Goal: Task Accomplishment & Management: Manage account settings

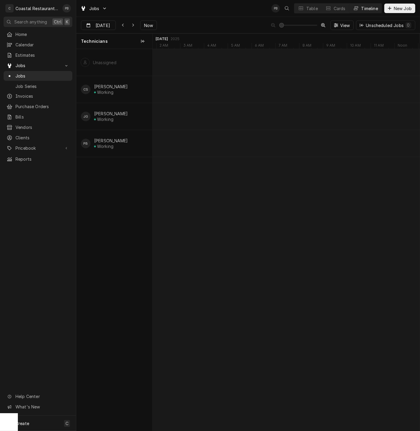
scroll to position [0, 5289]
click at [176, 16] on div "Jobs PB Table Cards Timeline New Job" at bounding box center [247, 8] width 343 height 17
click at [140, 28] on button "Now" at bounding box center [148, 26] width 17 height 10
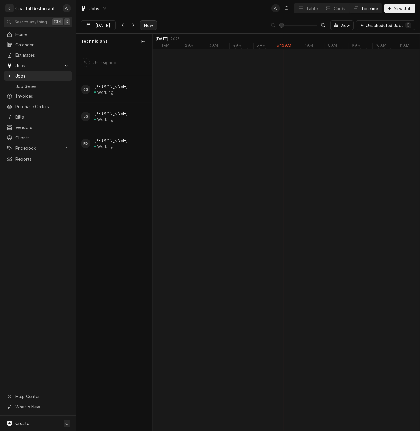
type input "[DATE]"
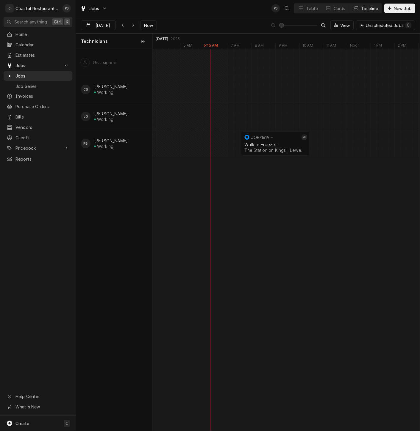
scroll to position [0, 5920]
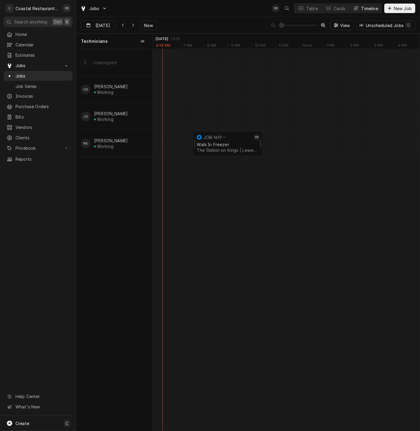
click at [220, 139] on div "JOB-1619" at bounding box center [223, 137] width 56 height 7
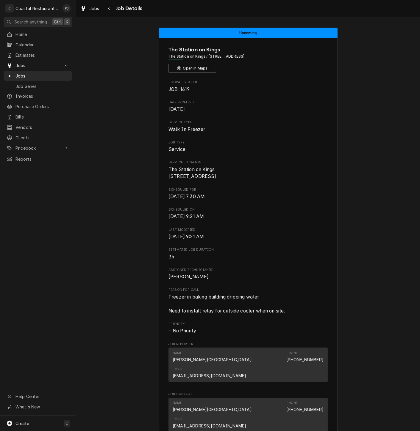
scroll to position [189, 0]
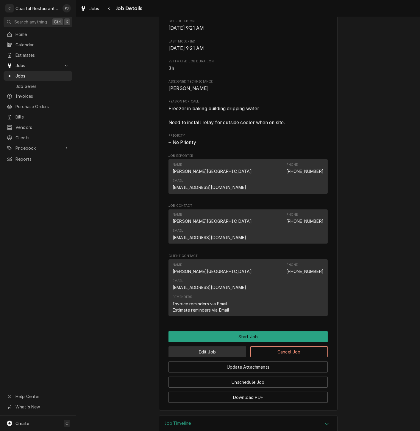
click at [198, 347] on button "Edit Job" at bounding box center [207, 352] width 78 height 11
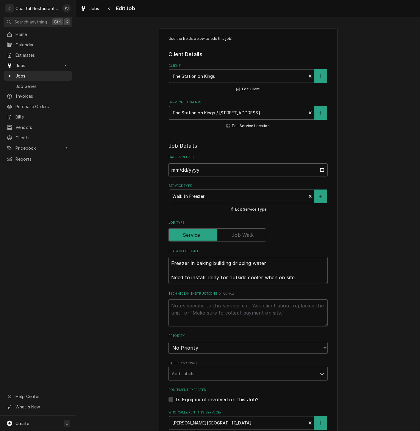
type textarea "x"
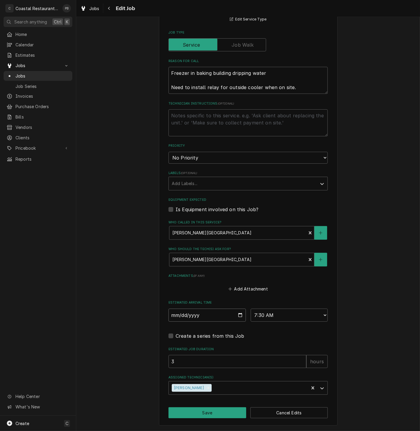
click at [236, 316] on input "2025-09-09" at bounding box center [206, 315] width 77 height 13
type input "2025-09-11"
click at [210, 414] on button "Save" at bounding box center [207, 413] width 78 height 11
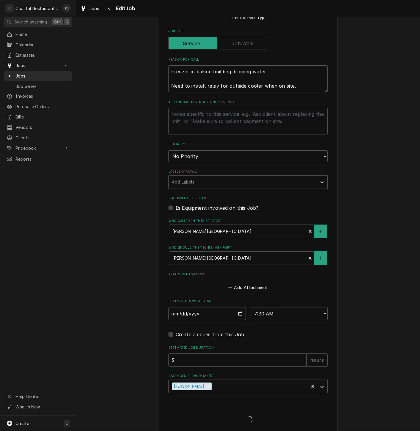
type textarea "x"
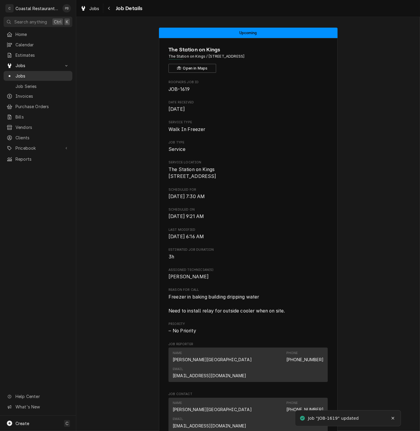
click at [19, 74] on span "Jobs" at bounding box center [42, 76] width 54 height 6
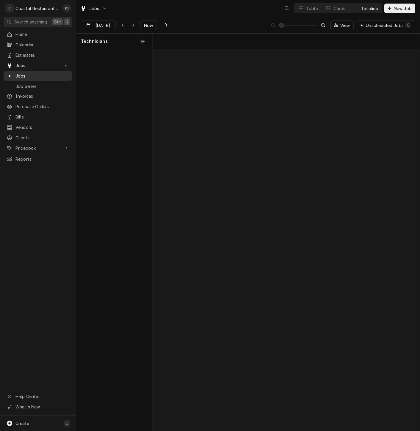
scroll to position [0, 5289]
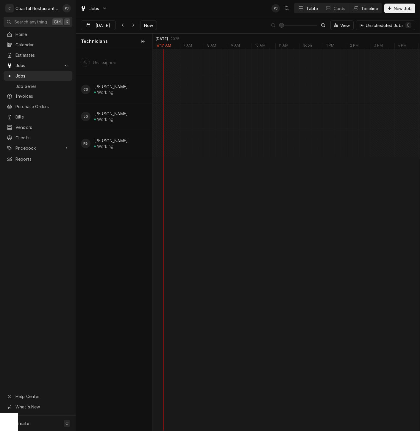
click at [307, 7] on div "Table" at bounding box center [312, 8] width 12 height 6
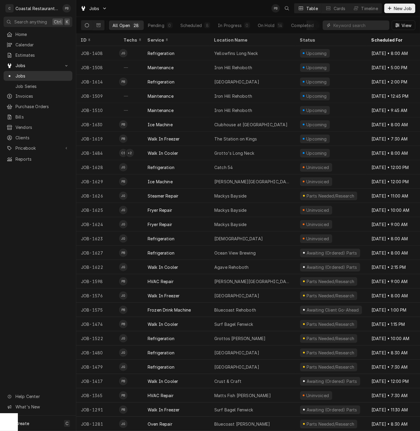
click at [26, 73] on span "Jobs" at bounding box center [42, 76] width 54 height 6
click at [368, 8] on div "Timeline" at bounding box center [369, 8] width 17 height 6
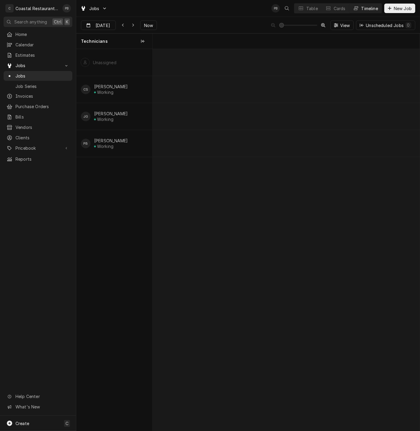
scroll to position [0, 5289]
click at [120, 24] on div "Dynamic Content Wrapper" at bounding box center [123, 25] width 6 height 6
type input "Sep 8"
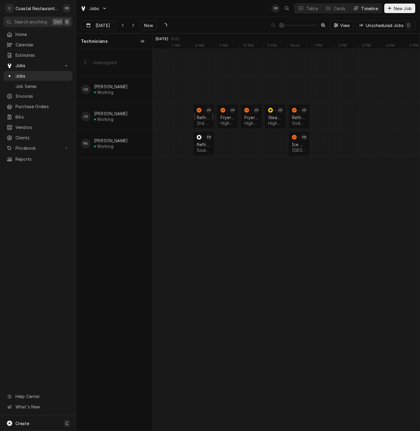
click at [203, 115] on div "Refrigeration" at bounding box center [204, 117] width 14 height 5
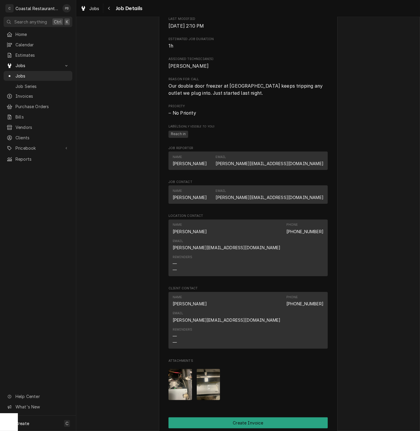
scroll to position [423, 0]
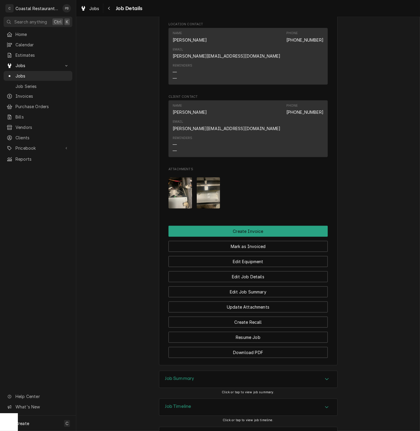
click at [328, 376] on div "Accordion Header" at bounding box center [326, 379] width 9 height 7
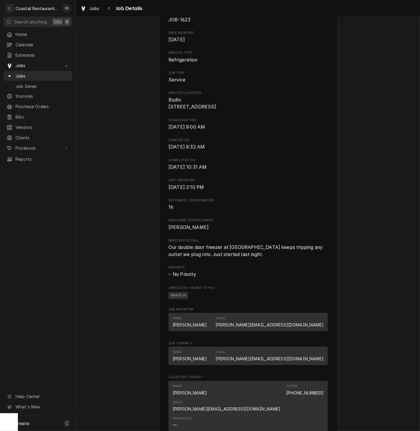
scroll to position [0, 0]
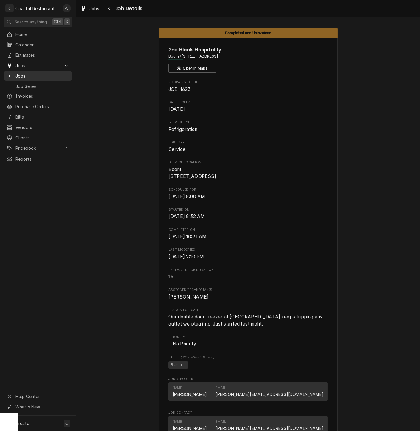
click at [26, 73] on span "Jobs" at bounding box center [42, 76] width 54 height 6
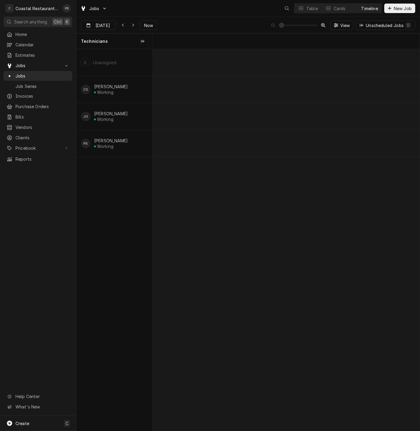
scroll to position [0, 5289]
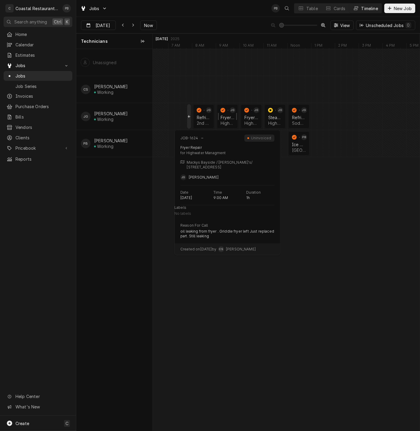
click at [229, 120] on div "Fryer Repair Highwater Managment | [GEOGRAPHIC_DATA], 21842" at bounding box center [227, 120] width 16 height 13
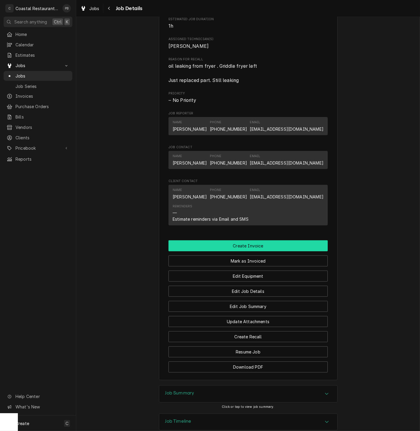
scroll to position [351, 0]
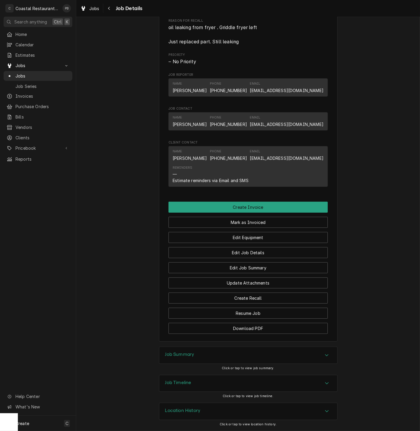
click at [314, 358] on div "Job Summary" at bounding box center [248, 355] width 178 height 17
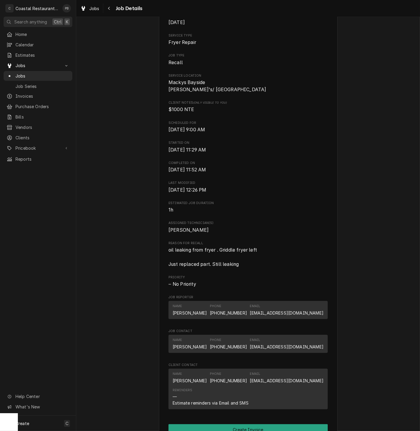
scroll to position [264, 0]
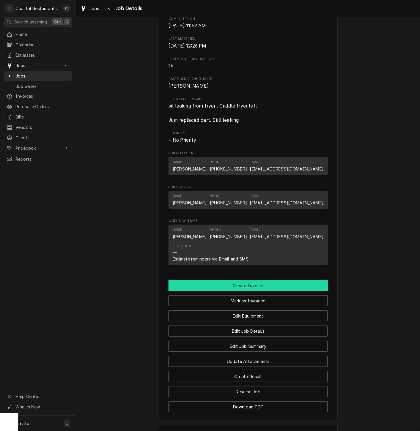
click at [254, 291] on button "Create Invoice" at bounding box center [247, 285] width 159 height 11
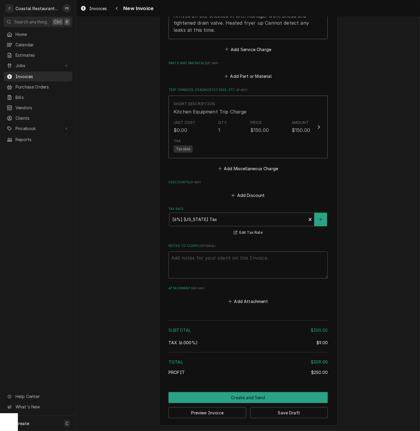
scroll to position [605, 0]
click at [251, 398] on button "Create and Send" at bounding box center [247, 398] width 159 height 11
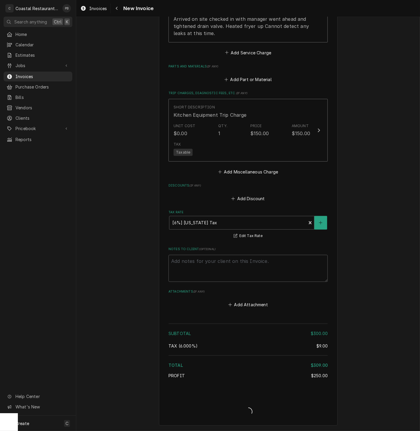
type textarea "x"
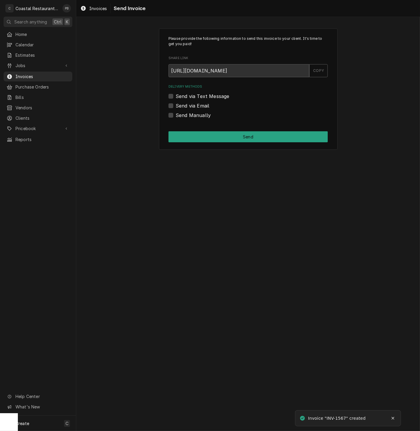
click at [175, 106] on label "Send via Email" at bounding box center [192, 105] width 34 height 7
click at [175, 106] on input "Send via Email" at bounding box center [254, 108] width 159 height 13
checkbox input "true"
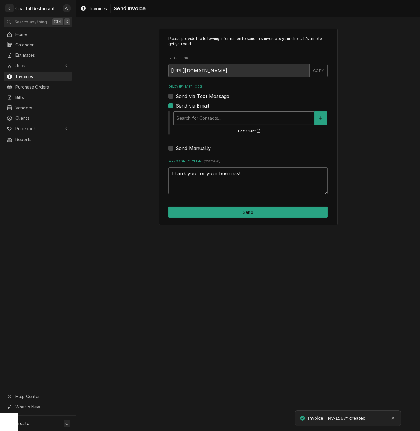
click at [259, 120] on div "Delivery Methods" at bounding box center [243, 118] width 134 height 11
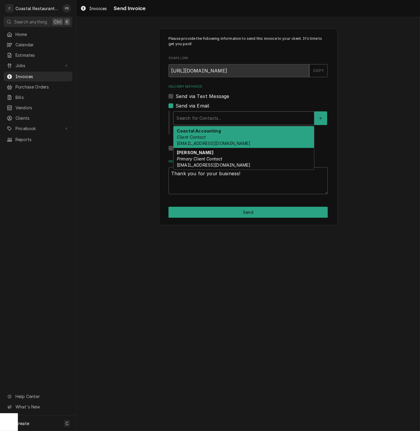
click at [236, 142] on span "accounting@coastalrestaurantrepair.com" at bounding box center [213, 143] width 73 height 5
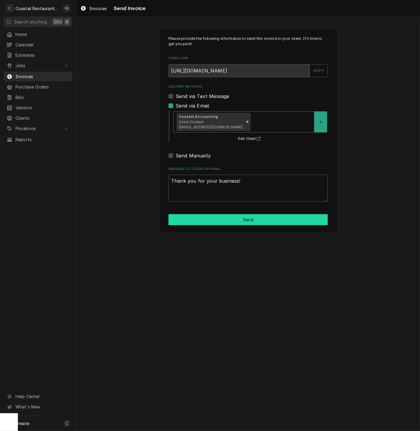
click at [247, 219] on button "Send" at bounding box center [247, 219] width 159 height 11
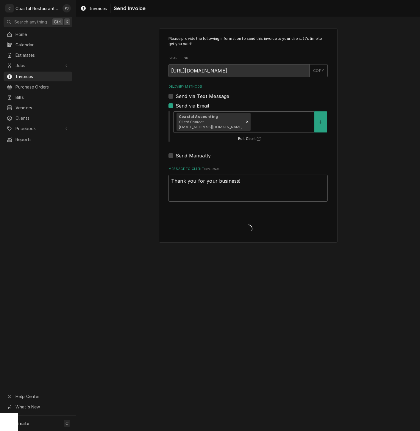
type textarea "x"
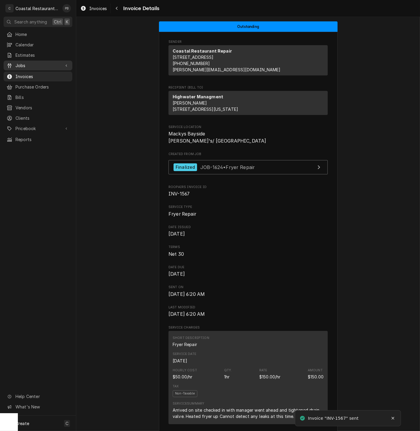
click at [33, 64] on span "Jobs" at bounding box center [37, 65] width 45 height 6
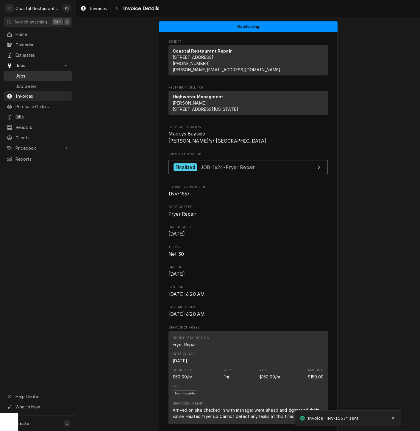
click at [27, 74] on span "Jobs" at bounding box center [42, 76] width 54 height 6
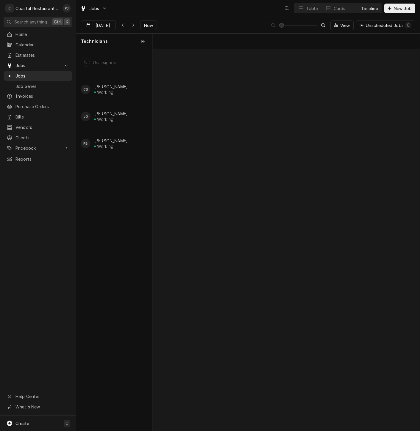
scroll to position [0, 5289]
click at [251, 116] on div "Fryer Repair" at bounding box center [251, 117] width 14 height 5
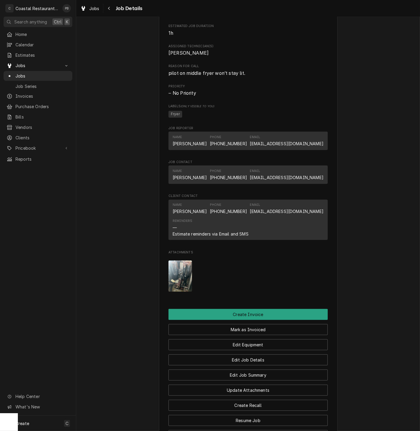
scroll to position [380, 0]
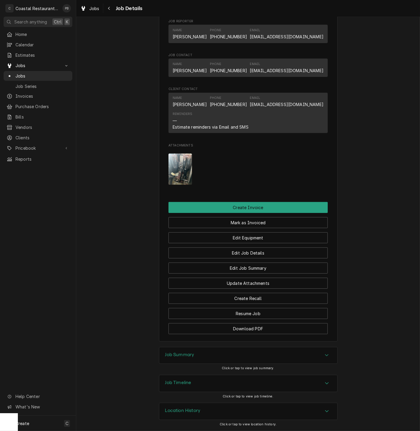
click at [326, 356] on div "Accordion Header" at bounding box center [326, 355] width 9 height 7
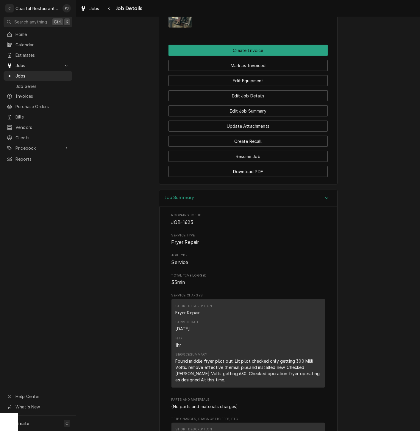
scroll to position [446, 0]
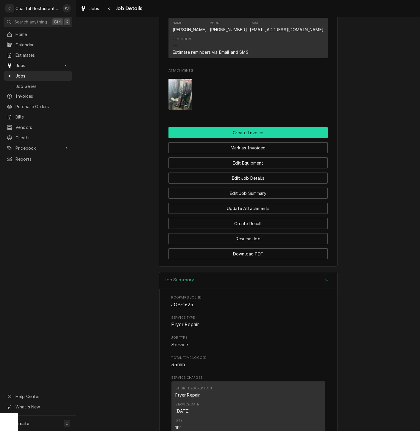
click at [266, 138] on button "Create Invoice" at bounding box center [247, 132] width 159 height 11
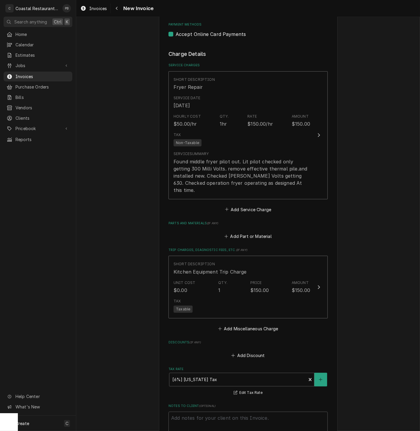
scroll to position [447, 0]
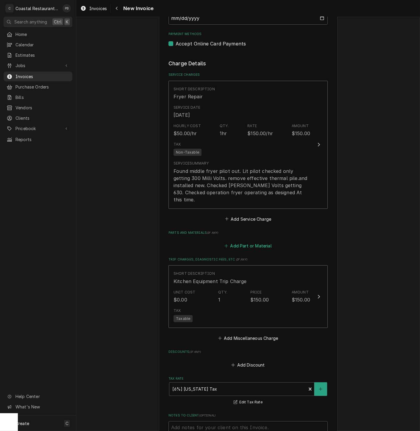
click at [248, 242] on button "Add Part or Material" at bounding box center [247, 246] width 49 height 8
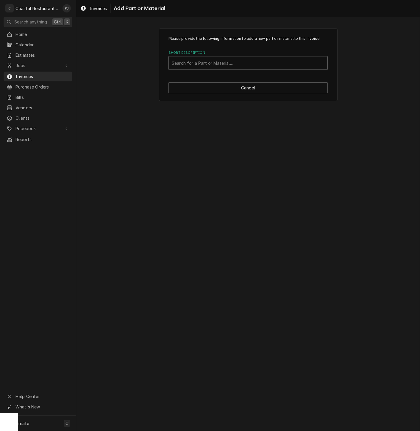
click at [238, 65] on div "Short Description" at bounding box center [248, 63] width 153 height 11
type input "thermopile"
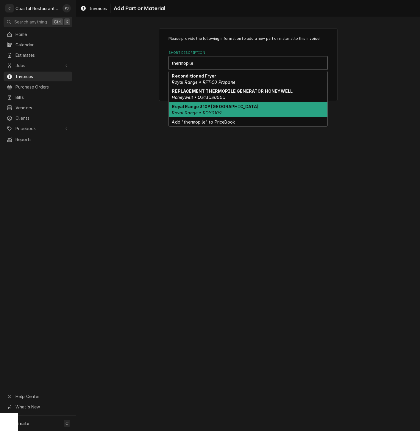
click at [237, 111] on div "Royal Range 3109 Thermopile Royal Range • ROY3109" at bounding box center [248, 109] width 158 height 15
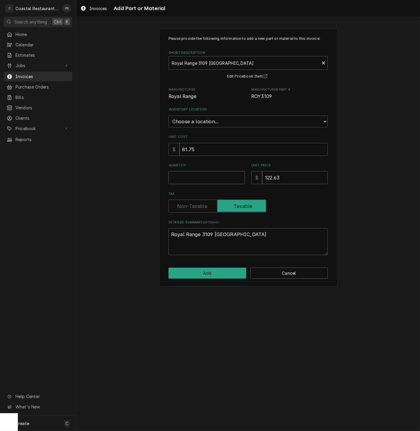
click at [208, 180] on input "Quantity" at bounding box center [206, 177] width 76 height 13
type textarea "x"
type input "1"
click at [264, 125] on select "Choose a location... Fenwick Warehouse James Gatton Truck Mike Lynch Truck Phil…" at bounding box center [247, 122] width 159 height 12
select select "325"
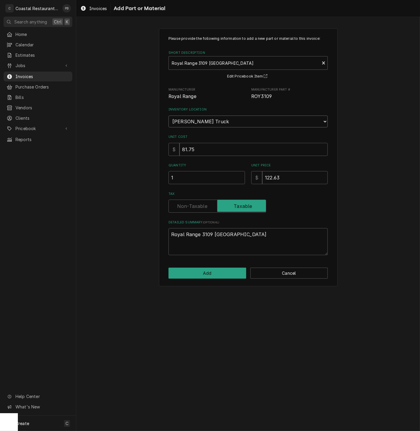
click at [168, 116] on select "Choose a location... Fenwick Warehouse James Gatton Truck Mike Lynch Truck Phil…" at bounding box center [247, 122] width 159 height 12
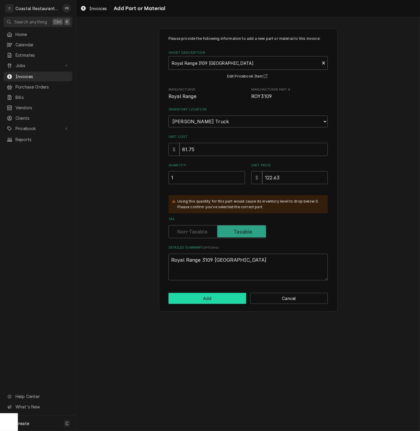
click at [221, 298] on button "Add" at bounding box center [207, 298] width 78 height 11
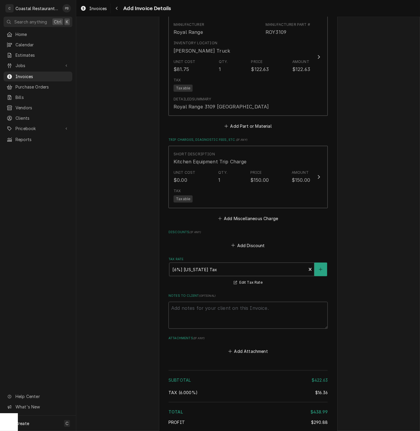
scroll to position [734, 0]
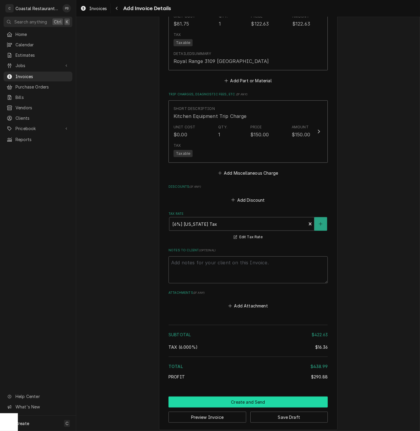
click at [246, 397] on button "Create and Send" at bounding box center [247, 402] width 159 height 11
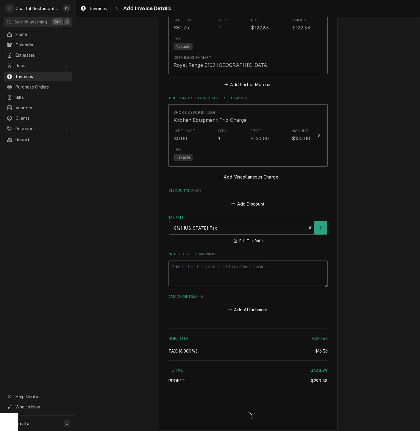
type textarea "x"
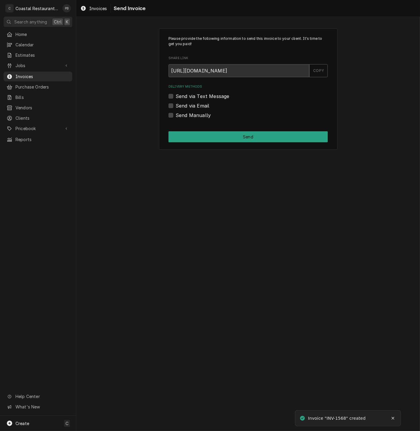
click at [175, 105] on label "Send via Email" at bounding box center [192, 105] width 34 height 7
click at [175, 105] on input "Send via Email" at bounding box center [254, 108] width 159 height 13
checkbox input "true"
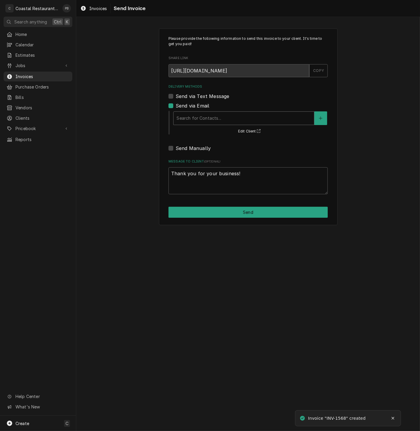
click at [244, 114] on div "Delivery Methods" at bounding box center [243, 118] width 134 height 11
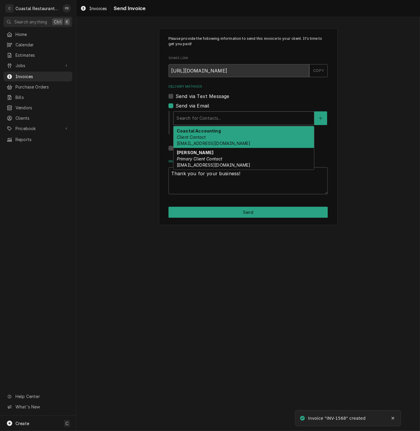
click at [224, 137] on div "Coastal Accounting Client Contact accounting@coastalrestaurantrepair.com" at bounding box center [243, 137] width 140 height 22
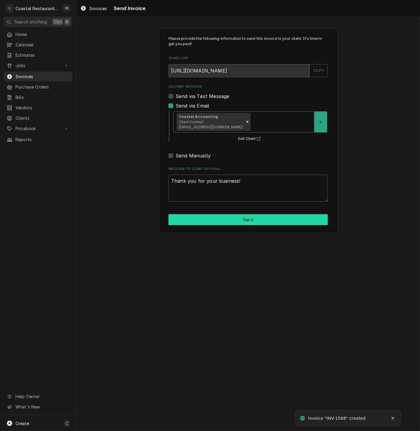
click at [248, 223] on button "Send" at bounding box center [247, 219] width 159 height 11
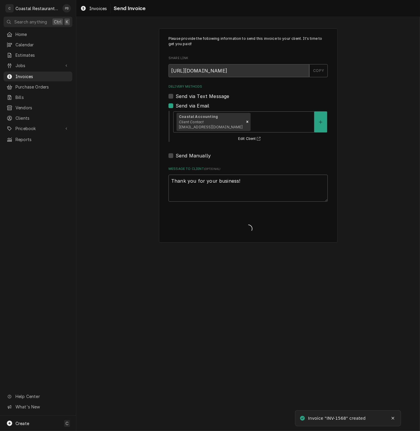
type textarea "x"
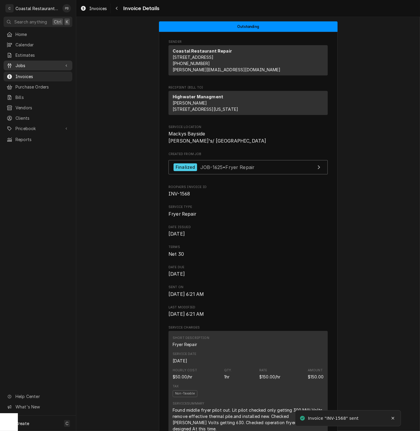
click at [26, 63] on span "Jobs" at bounding box center [37, 65] width 45 height 6
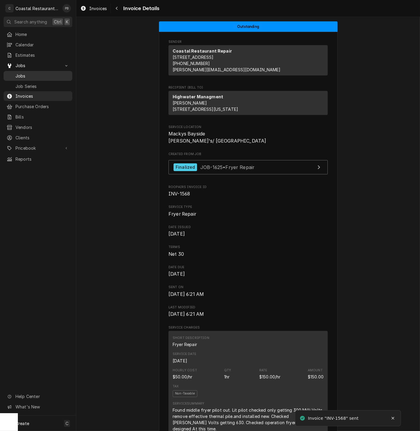
click at [30, 75] on span "Jobs" at bounding box center [42, 76] width 54 height 6
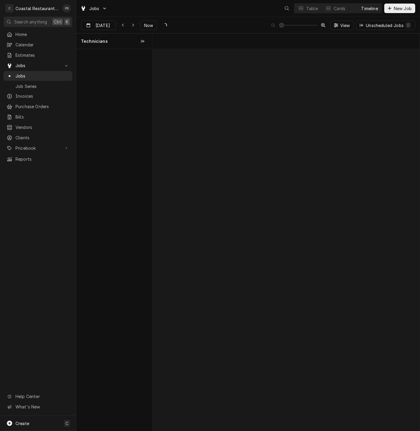
scroll to position [0, 5289]
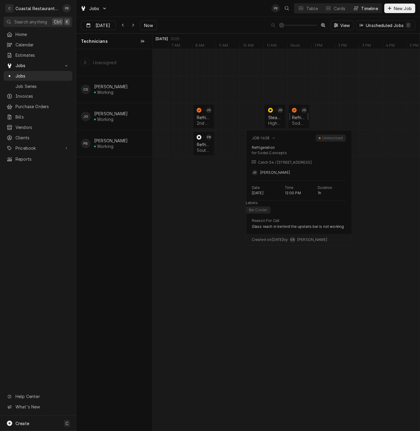
click at [298, 117] on div "Refrigeration" at bounding box center [299, 117] width 14 height 5
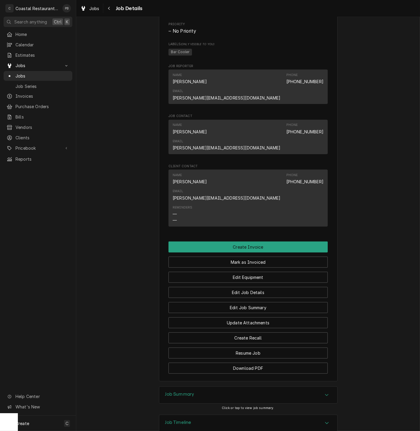
scroll to position [326, 0]
click at [325, 392] on div "Accordion Header" at bounding box center [326, 395] width 9 height 7
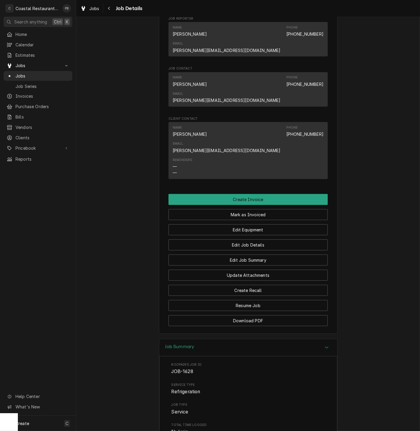
scroll to position [232, 0]
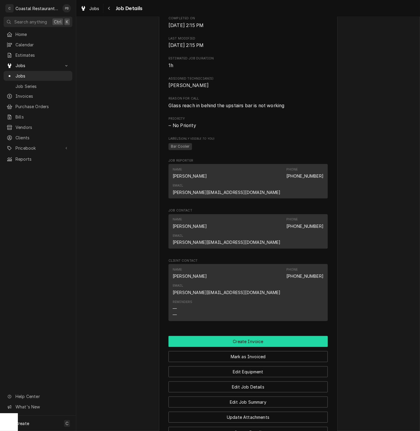
click at [261, 336] on button "Create Invoice" at bounding box center [247, 341] width 159 height 11
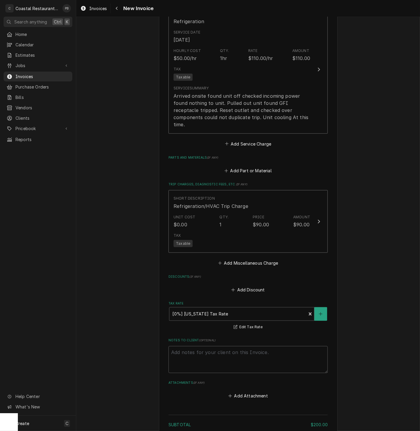
scroll to position [513, 0]
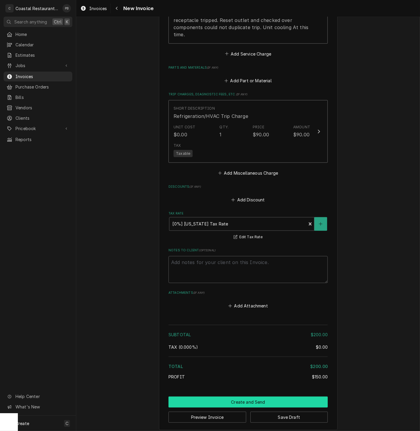
click at [264, 397] on button "Create and Send" at bounding box center [247, 402] width 159 height 11
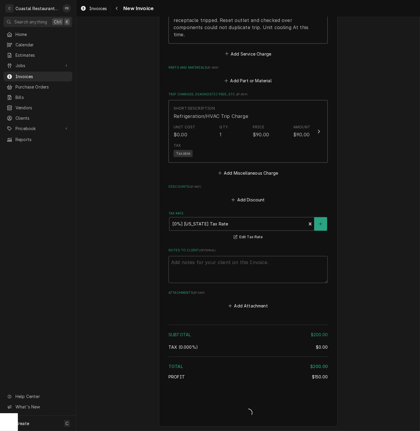
scroll to position [609, 0]
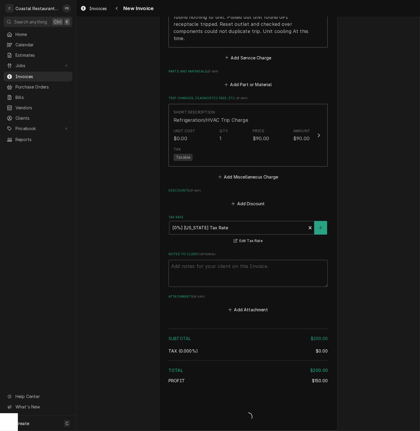
type textarea "x"
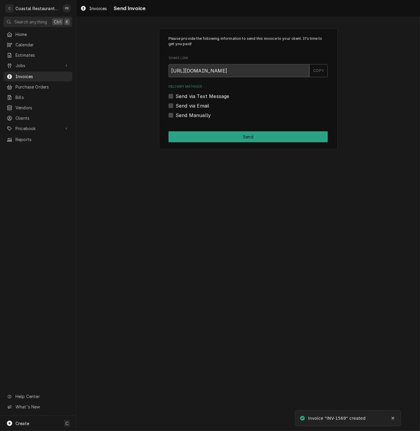
click at [175, 105] on label "Send via Email" at bounding box center [192, 105] width 34 height 7
click at [175, 105] on input "Send via Email" at bounding box center [254, 108] width 159 height 13
checkbox input "true"
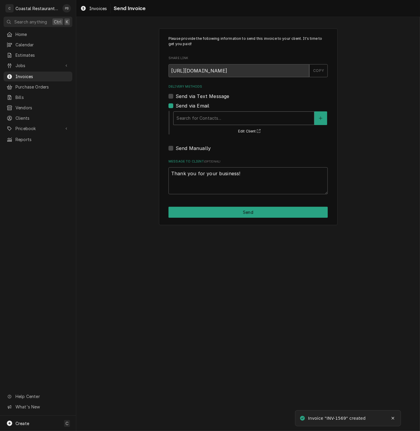
click at [208, 115] on div "Delivery Methods" at bounding box center [243, 118] width 134 height 11
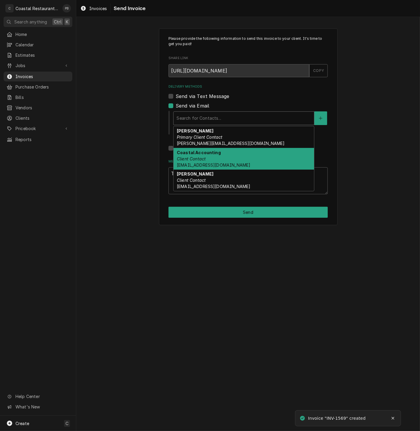
click at [215, 158] on div "Coastal Accounting Client Contact [EMAIL_ADDRESS][DOMAIN_NAME]" at bounding box center [243, 159] width 140 height 22
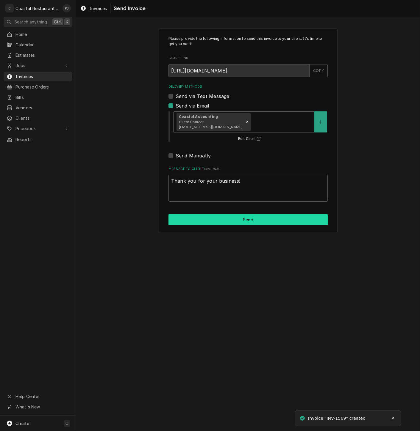
click at [250, 222] on button "Send" at bounding box center [247, 219] width 159 height 11
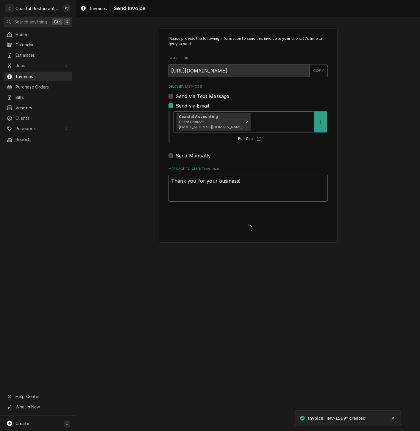
type textarea "x"
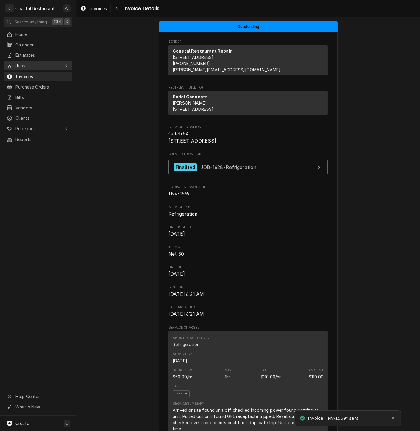
click at [28, 62] on span "Jobs" at bounding box center [37, 65] width 45 height 6
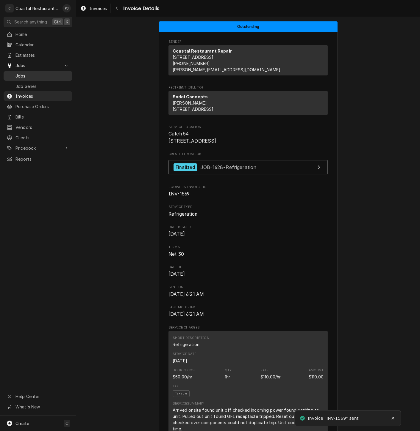
click at [34, 73] on span "Jobs" at bounding box center [42, 76] width 54 height 6
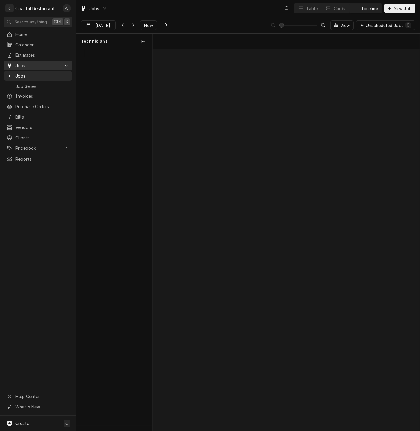
scroll to position [0, 5289]
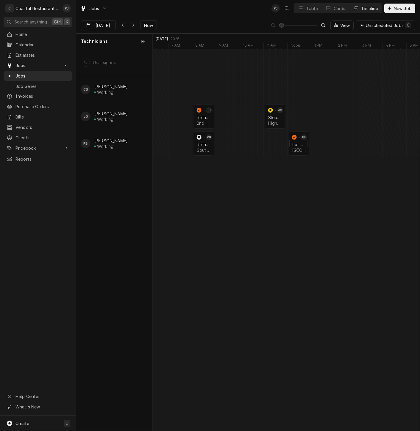
click at [298, 145] on div "Ice Machine" at bounding box center [299, 144] width 14 height 5
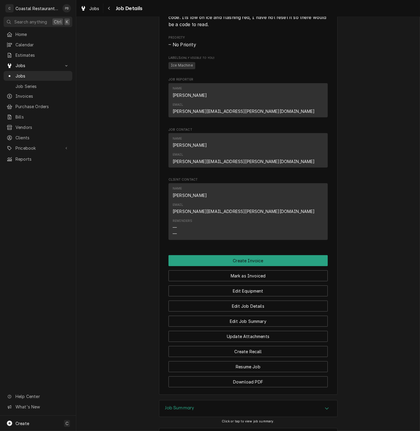
scroll to position [327, 0]
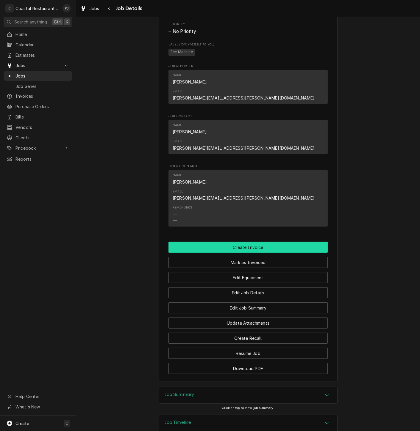
click at [266, 242] on button "Create Invoice" at bounding box center [247, 247] width 159 height 11
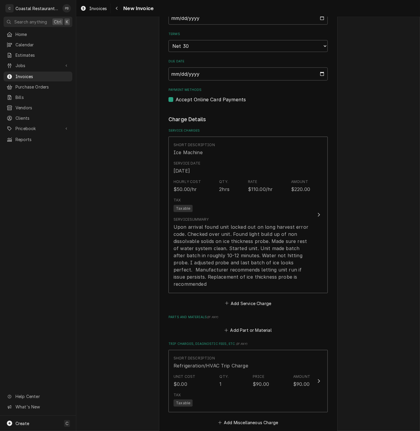
scroll to position [462, 0]
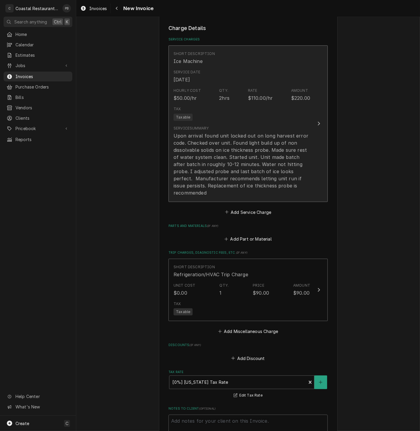
click at [315, 121] on div "Update Line Item" at bounding box center [319, 123] width 8 height 7
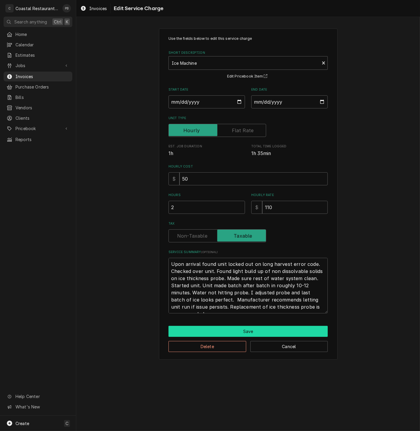
click at [263, 334] on button "Save" at bounding box center [247, 331] width 159 height 11
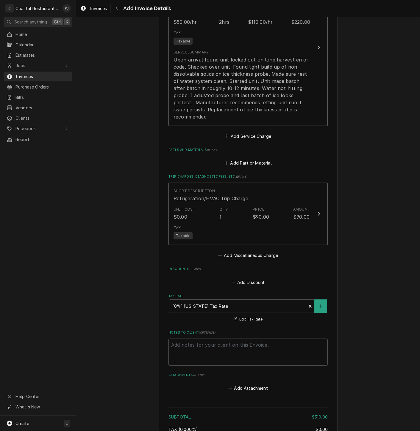
scroll to position [621, 0]
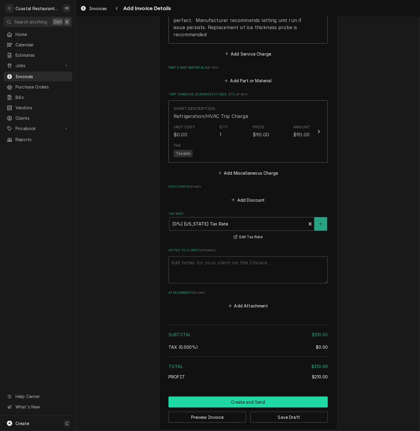
click at [244, 397] on button "Create and Send" at bounding box center [247, 402] width 159 height 11
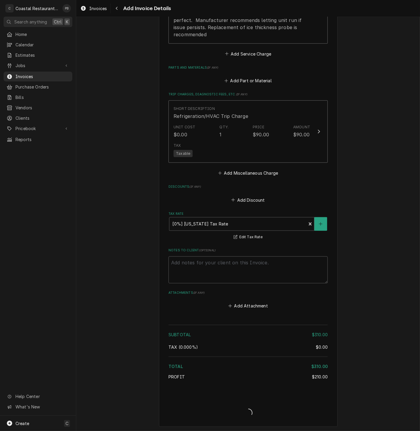
scroll to position [617, 0]
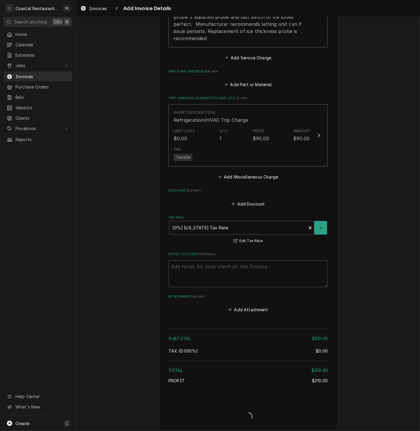
type textarea "x"
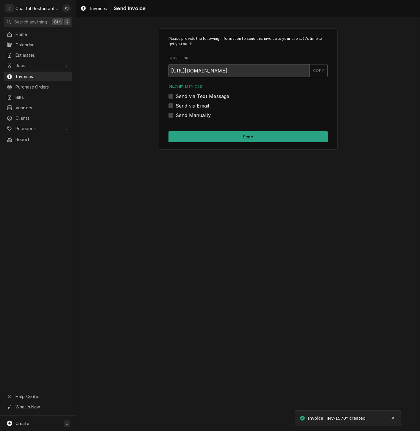
click at [175, 107] on label "Send via Email" at bounding box center [192, 105] width 34 height 7
click at [175, 107] on input "Send via Email" at bounding box center [254, 108] width 159 height 13
checkbox input "true"
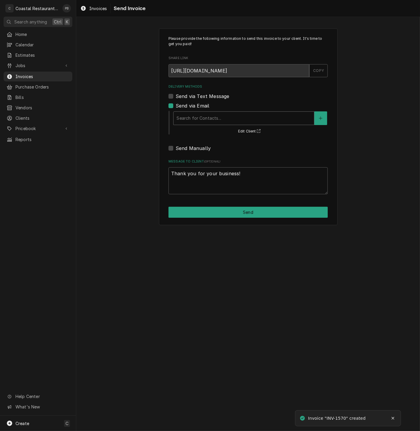
click at [214, 117] on div "Delivery Methods" at bounding box center [243, 118] width 134 height 11
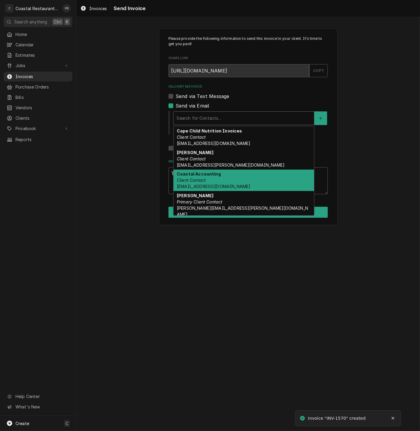
click at [208, 176] on strong "Coastal Accounting" at bounding box center [199, 174] width 44 height 5
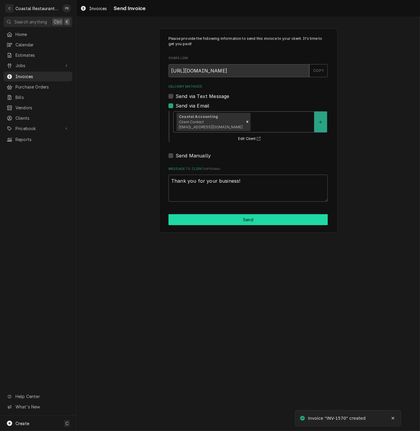
click at [256, 221] on button "Send" at bounding box center [247, 219] width 159 height 11
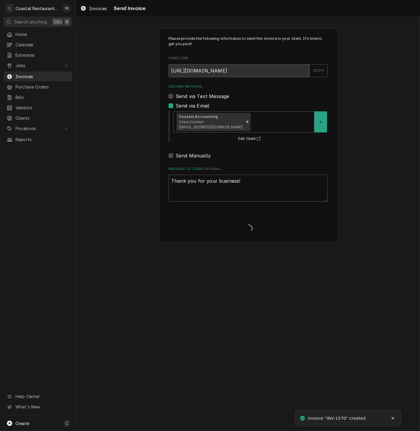
type textarea "x"
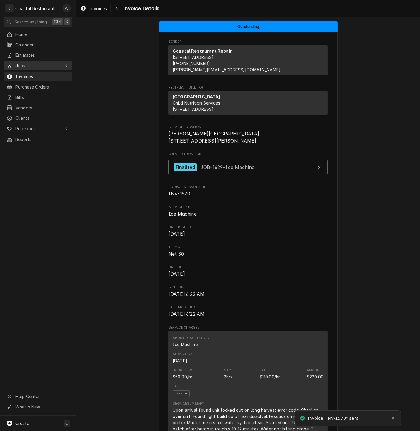
click at [31, 62] on span "Jobs" at bounding box center [37, 65] width 45 height 6
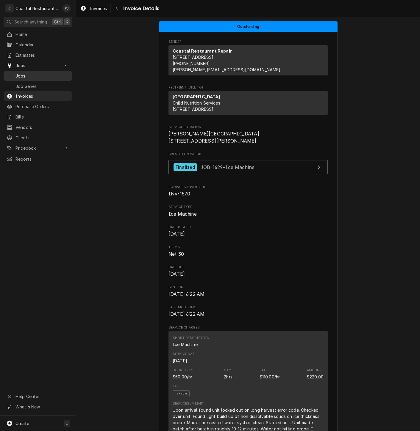
click at [25, 73] on span "Jobs" at bounding box center [42, 76] width 54 height 6
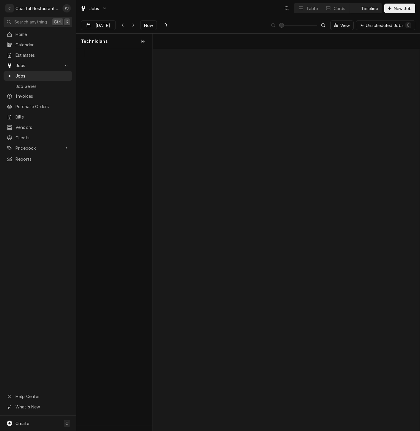
scroll to position [0, 5289]
click at [313, 9] on div "Table" at bounding box center [312, 8] width 12 height 6
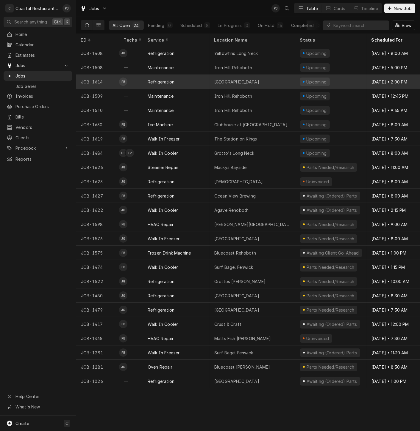
click at [275, 78] on div "Rehoboth Elementary School" at bounding box center [252, 82] width 86 height 14
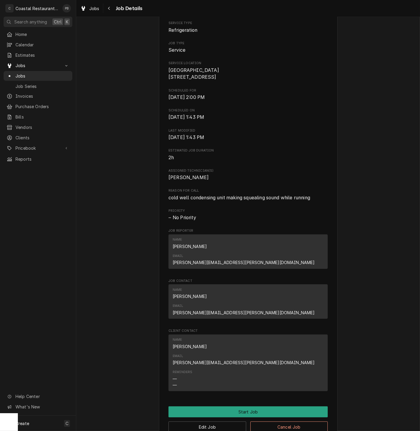
scroll to position [174, 0]
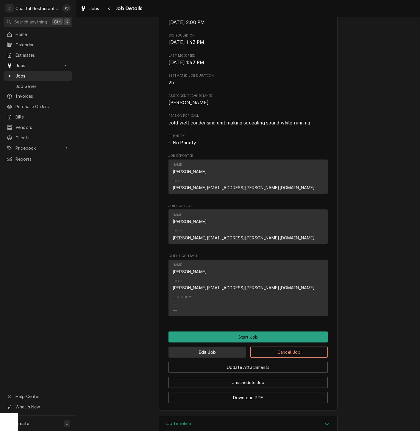
click at [201, 347] on button "Edit Job" at bounding box center [207, 352] width 78 height 11
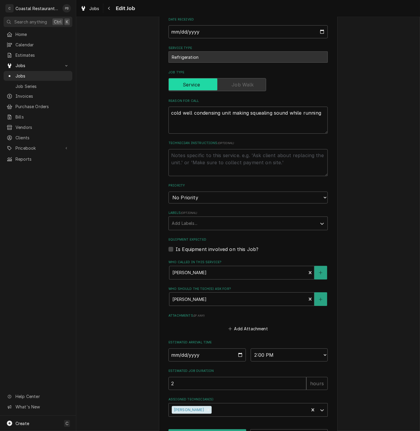
scroll to position [137, 0]
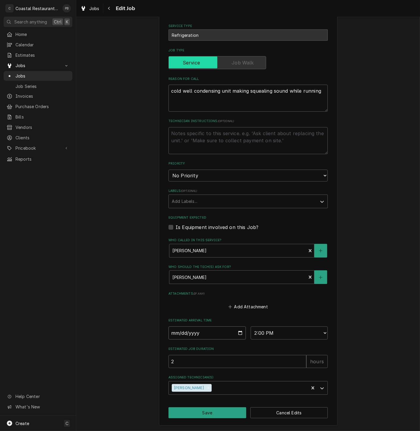
click at [221, 335] on input "2025-09-11" at bounding box center [206, 333] width 77 height 13
click at [236, 333] on input "2025-09-11" at bounding box center [206, 333] width 77 height 13
type textarea "x"
type input "[DATE]"
click at [219, 416] on button "Save" at bounding box center [207, 413] width 78 height 11
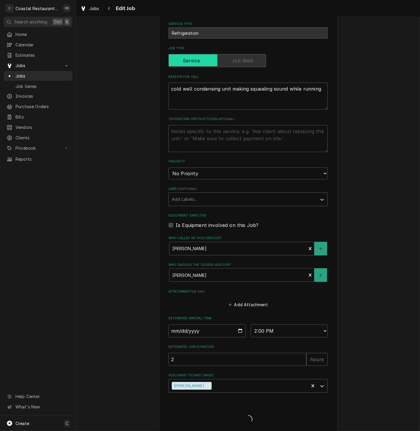
type textarea "x"
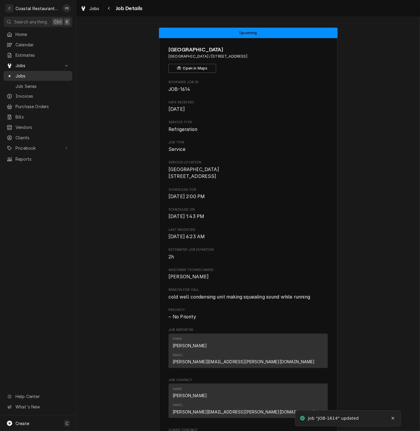
click at [35, 73] on span "Jobs" at bounding box center [42, 76] width 54 height 6
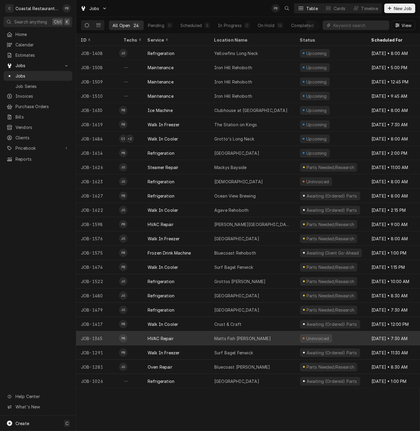
click at [230, 339] on div "Matts Fish Camp Bethany" at bounding box center [242, 339] width 56 height 6
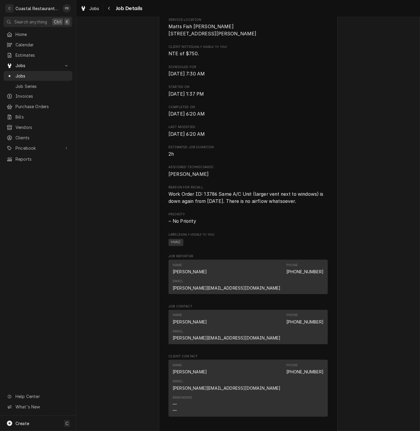
scroll to position [366, 0]
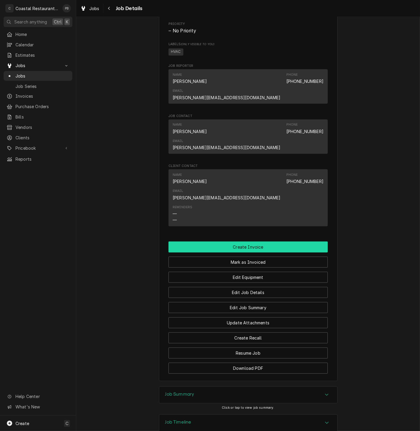
click at [247, 242] on button "Create Invoice" at bounding box center [247, 247] width 159 height 11
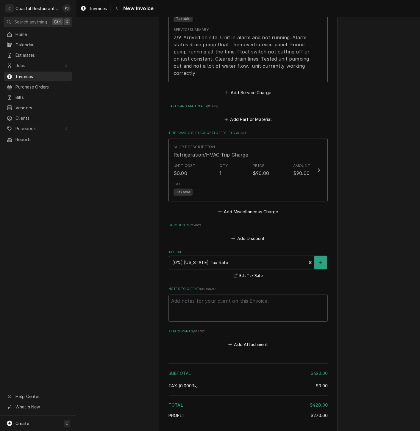
scroll to position [619, 0]
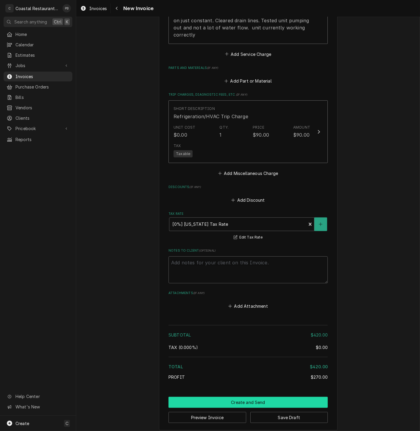
click at [258, 398] on button "Create and Send" at bounding box center [247, 402] width 159 height 11
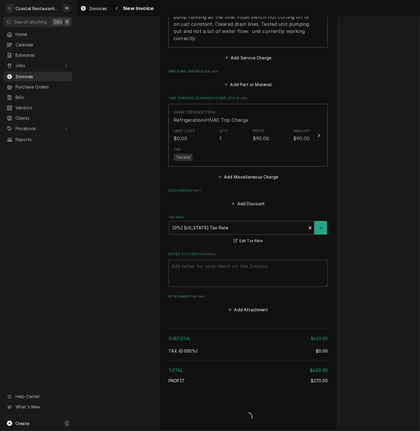
type textarea "x"
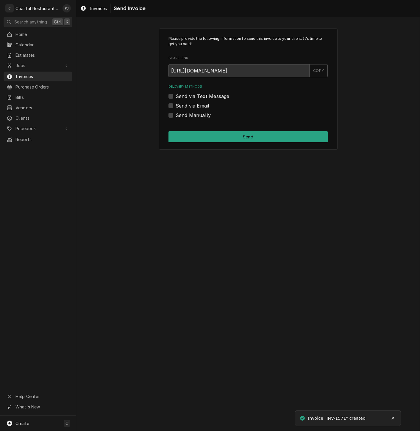
click at [175, 105] on label "Send via Email" at bounding box center [192, 105] width 34 height 7
click at [175, 105] on input "Send via Email" at bounding box center [254, 108] width 159 height 13
checkbox input "true"
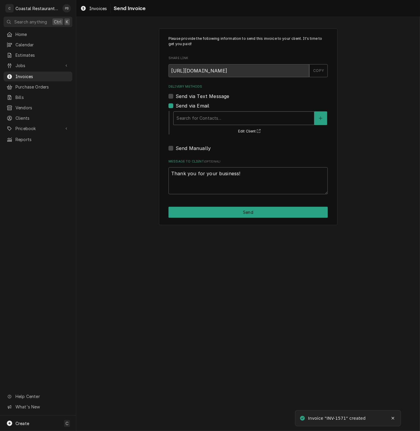
click at [216, 117] on div "Delivery Methods" at bounding box center [243, 118] width 134 height 11
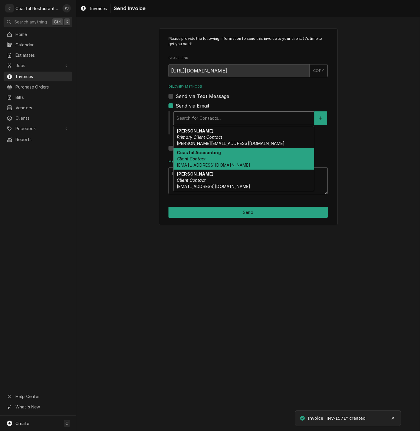
click at [206, 156] on div "Coastal Accounting Client Contact Accounting@coastalrestaurantrepair.com" at bounding box center [243, 159] width 140 height 22
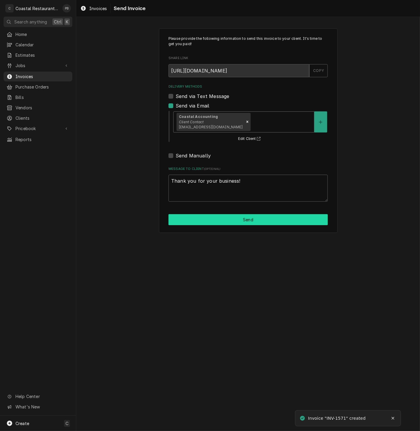
click at [249, 222] on button "Send" at bounding box center [247, 219] width 159 height 11
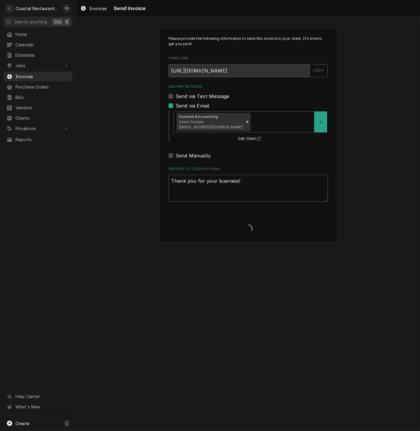
type textarea "x"
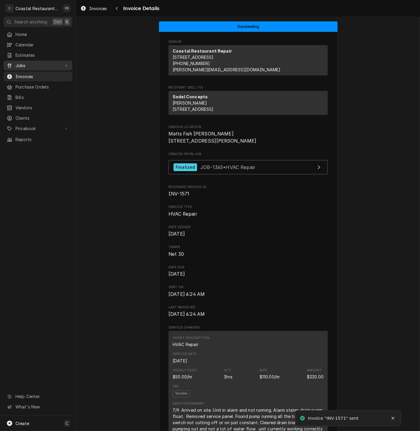
click at [23, 62] on span "Jobs" at bounding box center [37, 65] width 45 height 6
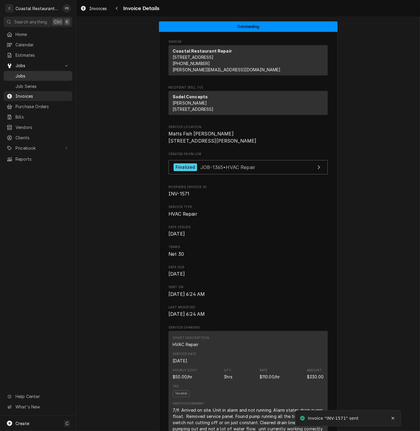
click at [28, 73] on span "Jobs" at bounding box center [42, 76] width 54 height 6
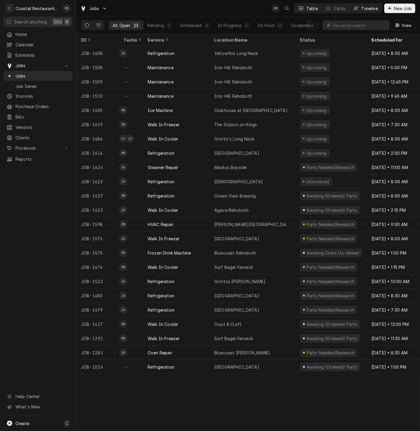
click at [374, 10] on div "Timeline" at bounding box center [369, 8] width 17 height 6
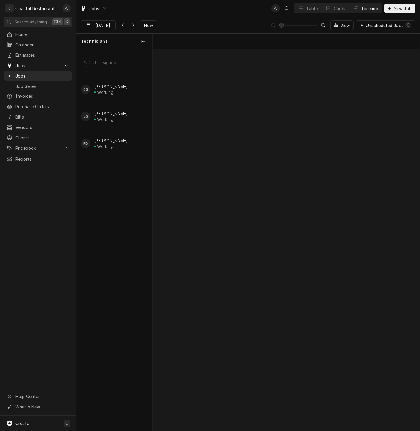
scroll to position [0, 5289]
click at [130, 24] on div "Dynamic Content Wrapper" at bounding box center [133, 25] width 6 height 6
type input "Sep 9"
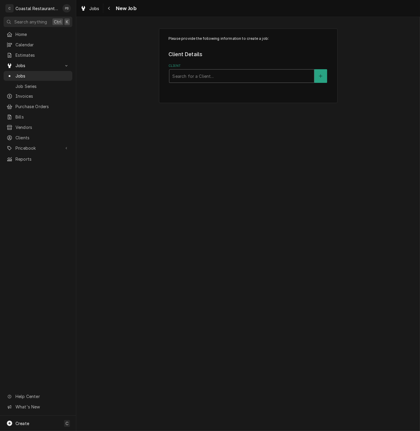
click at [225, 77] on div "Client" at bounding box center [241, 76] width 139 height 11
type input "cape"
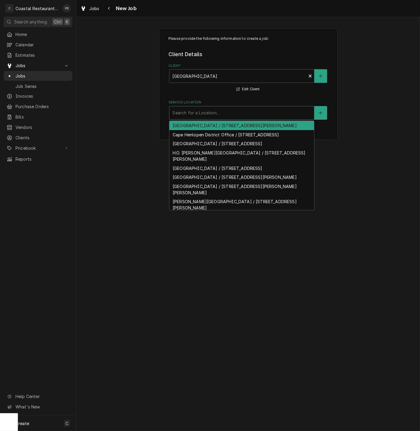
click at [263, 120] on div "Search for a Location..." at bounding box center [241, 113] width 145 height 14
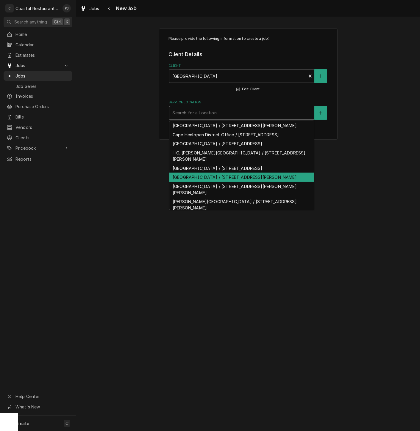
scroll to position [27, 0]
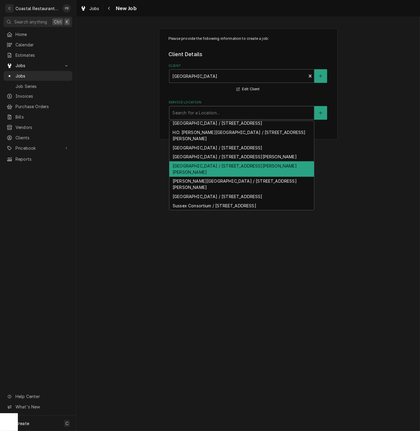
click at [245, 175] on div "[GEOGRAPHIC_DATA] / [STREET_ADDRESS][PERSON_NAME][PERSON_NAME]" at bounding box center [241, 168] width 145 height 15
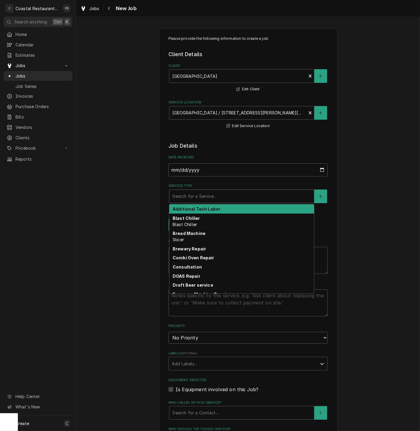
click at [192, 198] on div "Service Type" at bounding box center [241, 196] width 139 height 11
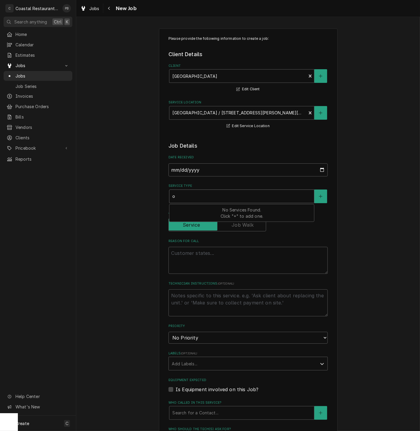
type textarea "x"
type input "ov"
type textarea "x"
type input "oven"
type textarea "x"
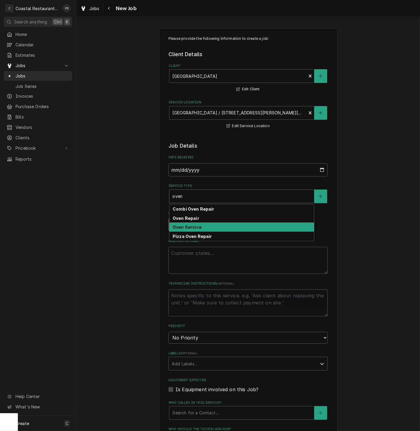
click at [195, 229] on strong "Oven Service" at bounding box center [186, 227] width 29 height 5
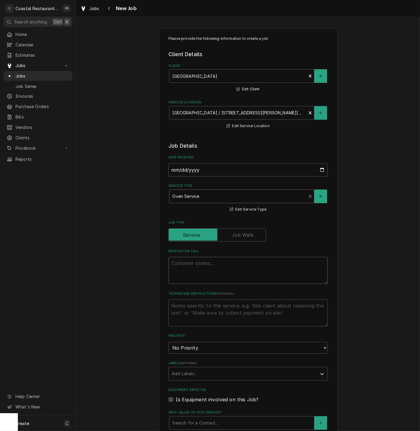
click at [201, 271] on textarea "Reason For Call" at bounding box center [247, 270] width 159 height 27
click at [206, 272] on textarea "Reason For Call" at bounding box center [247, 270] width 159 height 27
paste textarea "bottom left oven isn't giving any heat. The blowers coming on, but no heat."
type textarea "x"
type textarea "bottom left oven isn't giving any heat. The blowers coming on, but no heat."
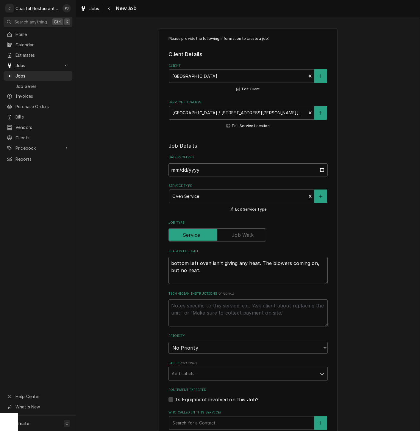
type textarea "x"
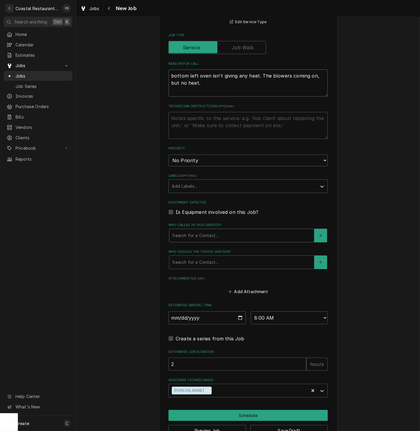
scroll to position [198, 0]
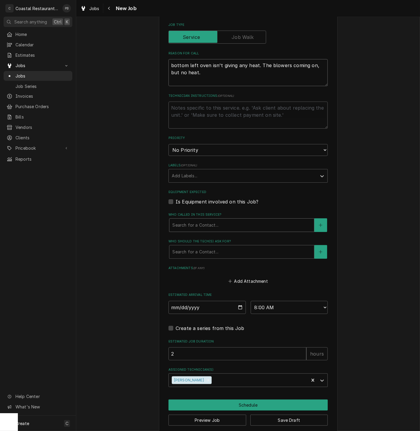
type textarea "bottom left oven isn't giving any heat. The blowers coming on, but no heat."
click at [243, 222] on div "Who called in this service?" at bounding box center [241, 225] width 139 height 11
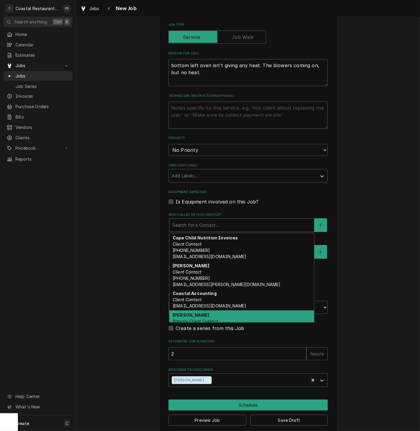
click at [205, 320] on em "Primary Client Contact" at bounding box center [195, 321] width 46 height 5
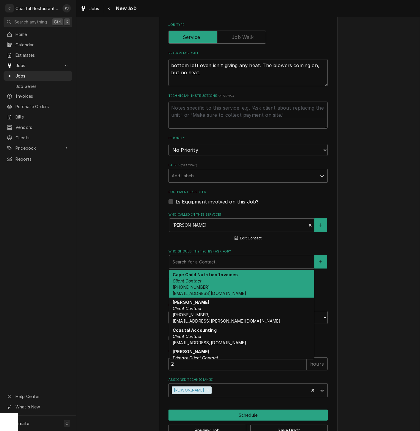
click at [210, 263] on div "Who should the tech(s) ask for?" at bounding box center [241, 262] width 139 height 11
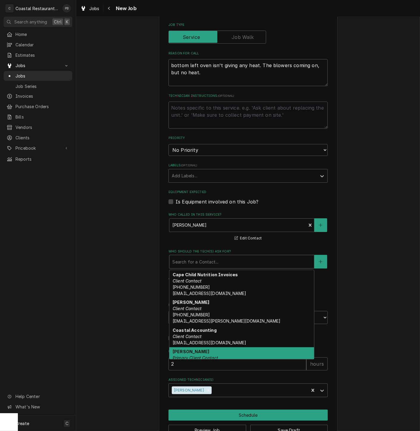
click at [207, 356] on div "[PERSON_NAME] Primary Client Contact [PERSON_NAME][EMAIL_ADDRESS][PERSON_NAME][…" at bounding box center [241, 362] width 145 height 28
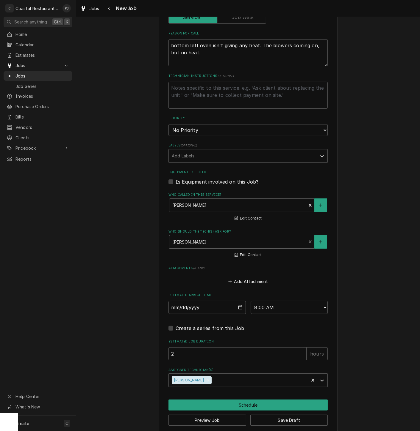
scroll to position [227, 0]
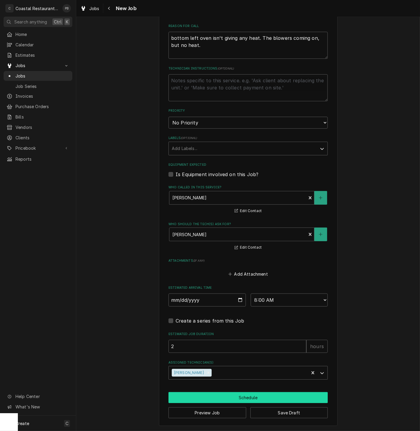
click at [245, 399] on button "Schedule" at bounding box center [247, 398] width 159 height 11
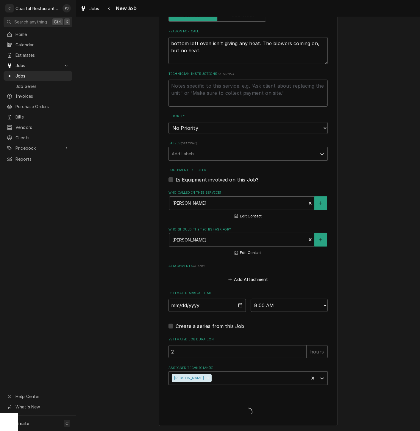
type textarea "x"
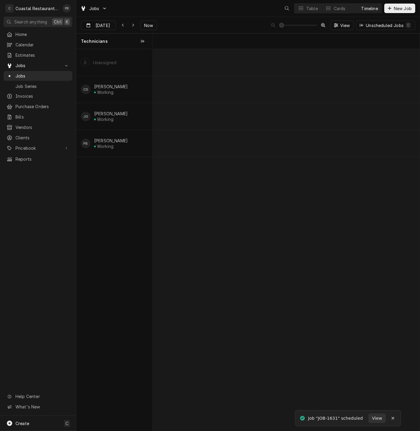
scroll to position [0, 5292]
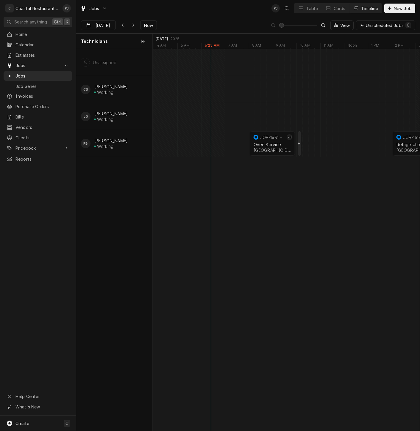
click at [299, 143] on div "Dynamic Content Wrapper" at bounding box center [340, 143] width 10961 height 27
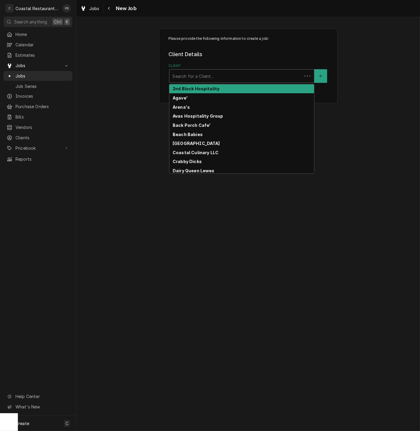
click at [222, 75] on div "Client" at bounding box center [235, 76] width 127 height 11
type input "b"
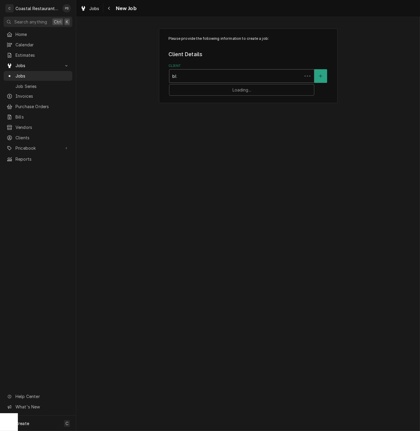
type input "b"
type input "cape"
click at [219, 113] on div "Service Location" at bounding box center [241, 113] width 139 height 11
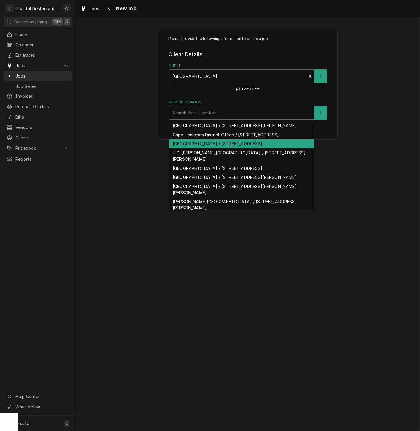
click at [223, 149] on div "[GEOGRAPHIC_DATA] / [STREET_ADDRESS]" at bounding box center [241, 143] width 145 height 9
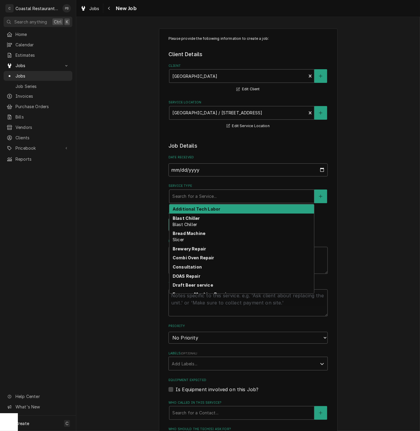
click at [199, 197] on div "Service Type" at bounding box center [241, 196] width 139 height 11
type textarea "x"
type input "b"
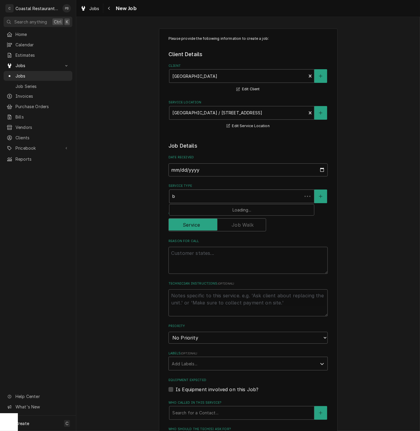
type textarea "x"
type input "bl"
type textarea "x"
type input "bla"
type textarea "x"
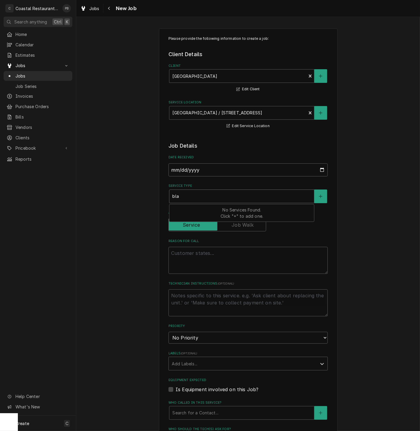
type input "blas"
type textarea "x"
type input "blast"
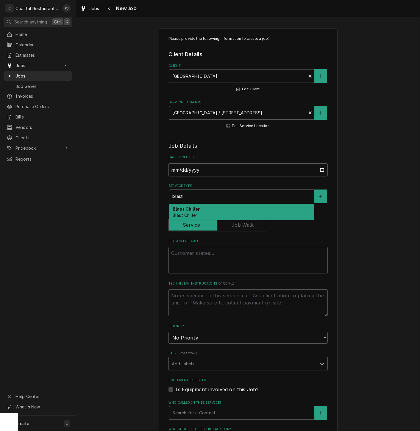
click at [199, 211] on div "Blast Chiller Blast Chiller" at bounding box center [241, 212] width 145 height 15
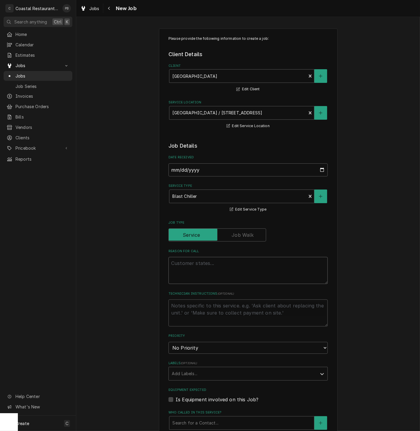
click at [201, 270] on textarea "Reason For Call" at bounding box center [247, 270] width 159 height 27
paste textarea "blast chiller that camer over from the Sussex Consortium still doesn't work"
type textarea "x"
type textarea "blast chiller that camer over from the Sussex Consortium still doesn't work"
type textarea "x"
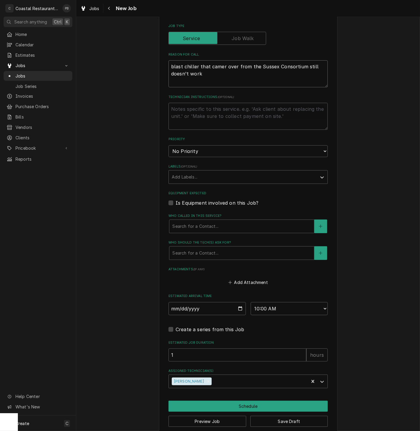
scroll to position [198, 0]
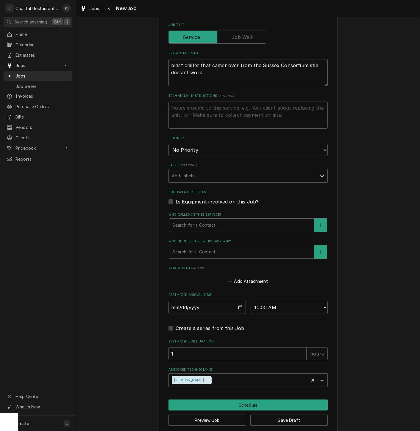
type textarea "blast chiller that camer over from the Sussex Consortium still doesn't work"
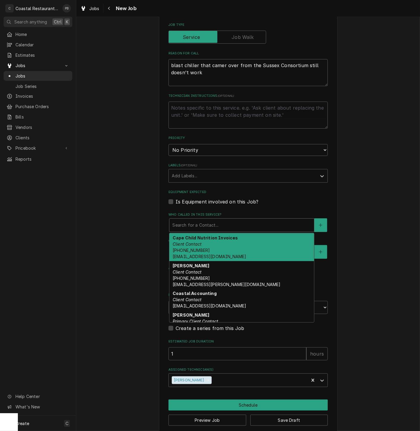
click at [222, 231] on div "Who called in this service?" at bounding box center [241, 225] width 139 height 11
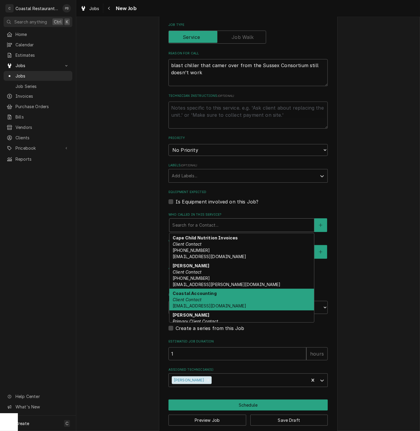
click at [217, 302] on div "Coastal Accounting Client Contact Accounting@coastalrestaurantrepair.com" at bounding box center [241, 300] width 145 height 22
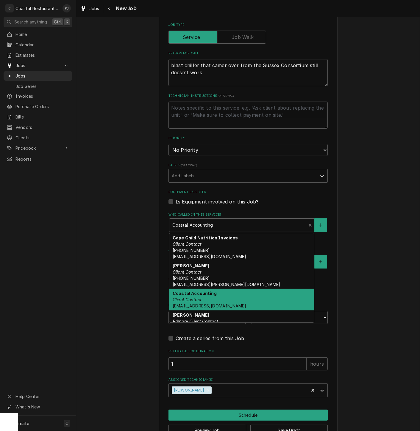
click at [236, 225] on div "Who called in this service?" at bounding box center [237, 225] width 131 height 11
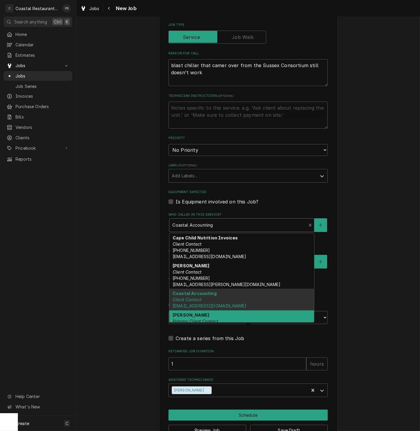
click at [218, 322] on div "Stacy Smith Primary Client Contact Stacy.Smith@cape.k12.de.us" at bounding box center [241, 325] width 145 height 28
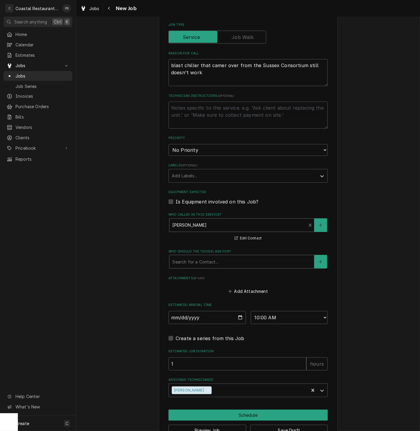
click at [209, 267] on div "Who should the tech(s) ask for?" at bounding box center [241, 262] width 139 height 11
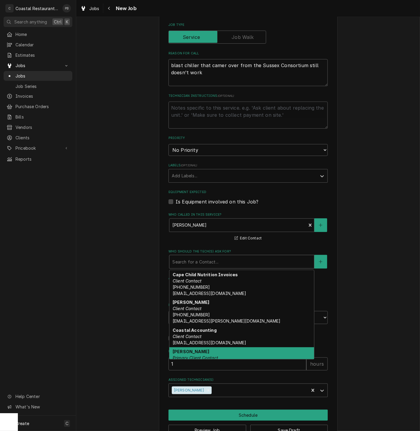
click at [220, 353] on div "Stacy Smith Primary Client Contact Stacy.Smith@cape.k12.de.us" at bounding box center [241, 362] width 145 height 28
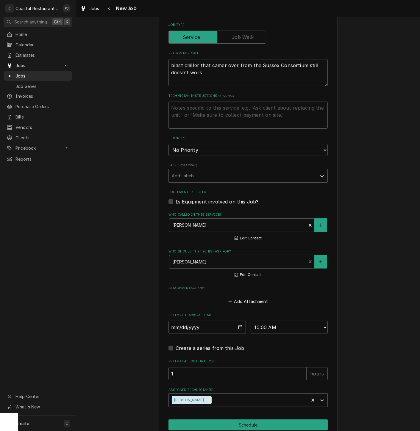
scroll to position [227, 0]
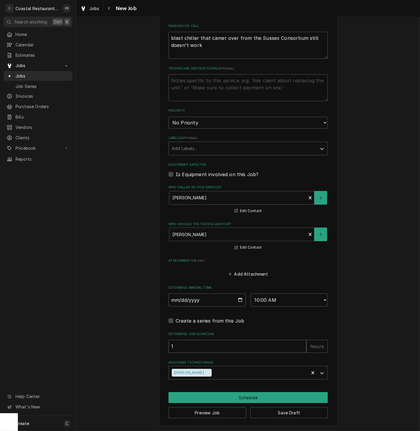
drag, startPoint x: 189, startPoint y: 348, endPoint x: 162, endPoint y: 344, distance: 27.0
click at [162, 345] on div "Please provide the following information to create a job: Client Details Client…" at bounding box center [248, 114] width 178 height 623
type textarea "x"
type input "2"
type textarea "x"
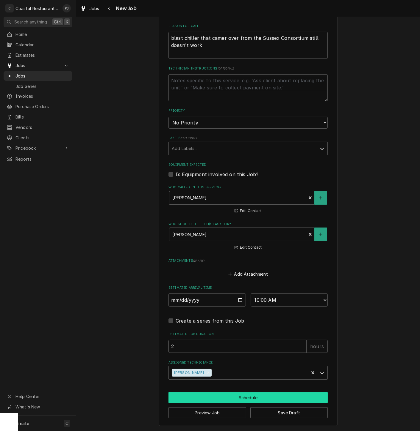
type input "2"
click at [251, 398] on button "Schedule" at bounding box center [247, 398] width 159 height 11
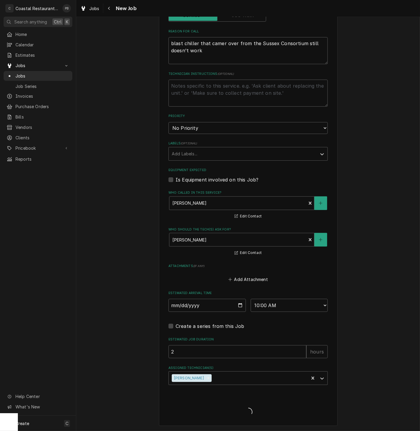
type textarea "x"
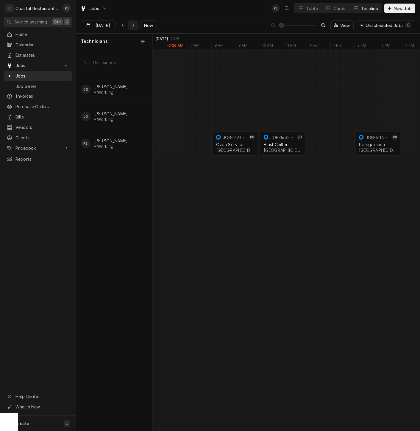
click at [130, 23] on div "Dynamic Content Wrapper" at bounding box center [133, 25] width 6 height 6
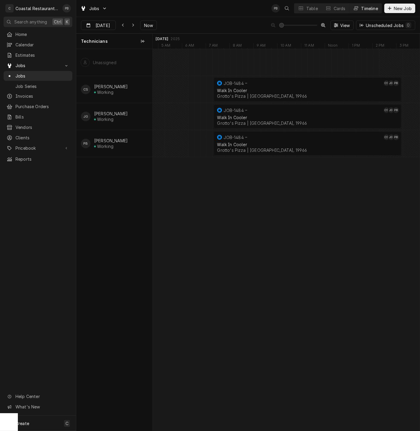
scroll to position [0, 5906]
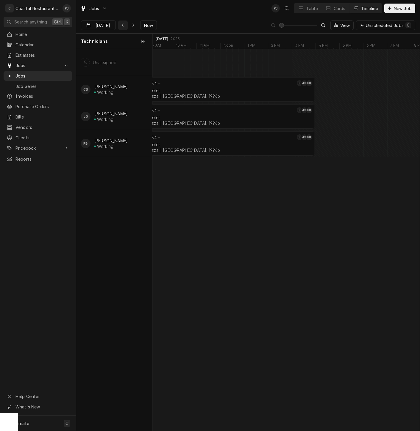
click at [120, 26] on div "Dynamic Content Wrapper" at bounding box center [123, 25] width 6 height 6
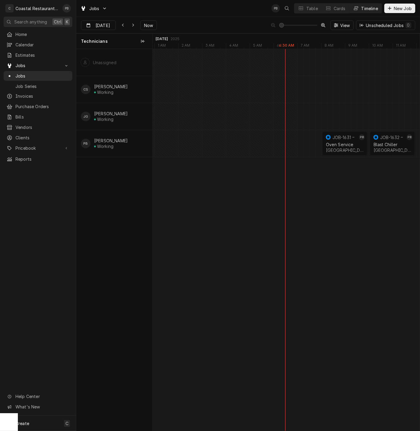
click at [189, 14] on div "Jobs PB Table Cards Timeline New Job" at bounding box center [247, 8] width 343 height 17
click at [146, 25] on span "Now" at bounding box center [148, 25] width 11 height 6
click at [130, 26] on div "Dynamic Content Wrapper" at bounding box center [133, 25] width 6 height 6
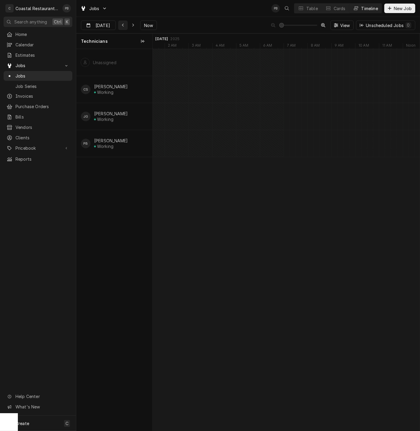
type input "Sep 10"
click at [338, 91] on div "Walk In Cooler" at bounding box center [402, 90] width 180 height 5
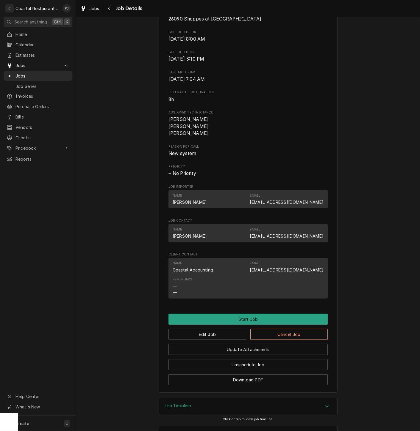
scroll to position [189, 0]
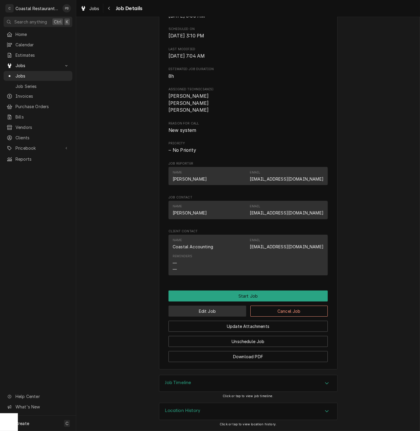
click at [215, 310] on button "Edit Job" at bounding box center [207, 311] width 78 height 11
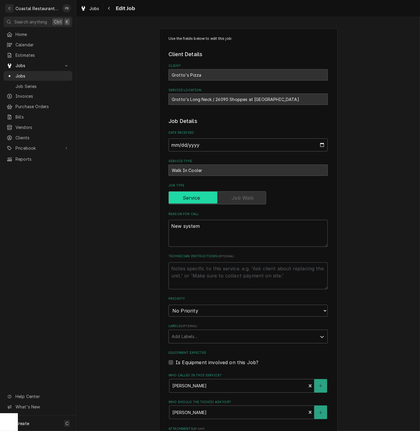
scroll to position [137, 0]
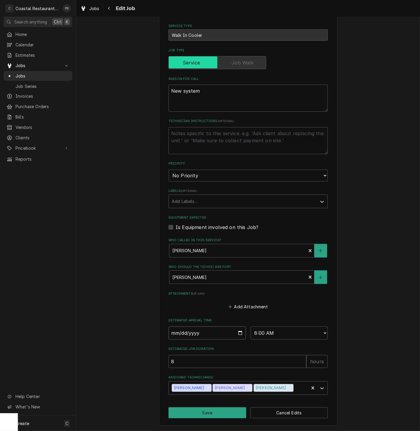
click at [239, 334] on input "[DATE]" at bounding box center [206, 333] width 77 height 13
type textarea "x"
type input "[DATE]"
click at [218, 417] on button "Save" at bounding box center [207, 413] width 78 height 11
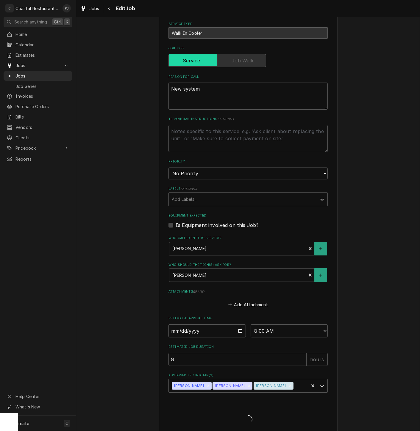
type textarea "x"
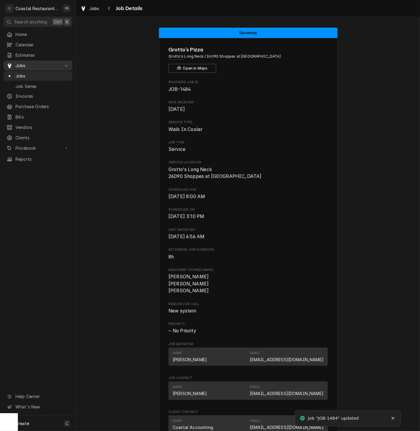
click at [31, 63] on span "Jobs" at bounding box center [37, 65] width 45 height 6
click at [32, 74] on span "Jobs" at bounding box center [42, 76] width 54 height 6
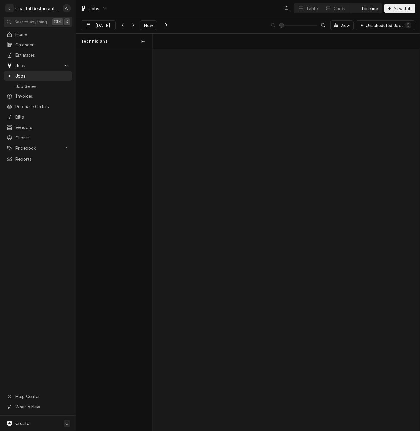
scroll to position [0, 5287]
click at [208, 21] on div "Sep 10 Sep 10 Now View Unscheduled Jobs 0" at bounding box center [247, 25] width 343 height 17
click at [145, 23] on span "Now" at bounding box center [148, 25] width 11 height 6
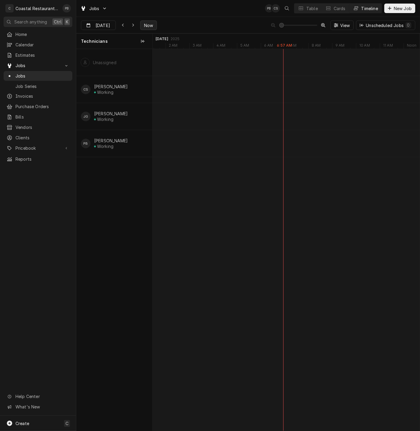
type input "Sep 9"
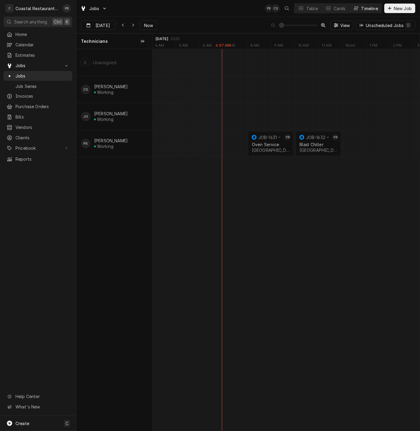
scroll to position [0, 0]
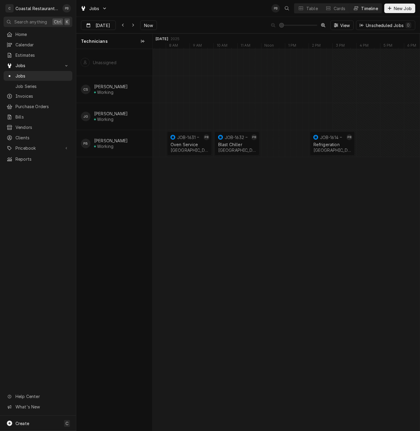
click at [195, 18] on div "Sep 9 Sep 9 Now View Unscheduled Jobs 0" at bounding box center [247, 25] width 343 height 17
click at [35, 34] on span "Home" at bounding box center [42, 34] width 54 height 6
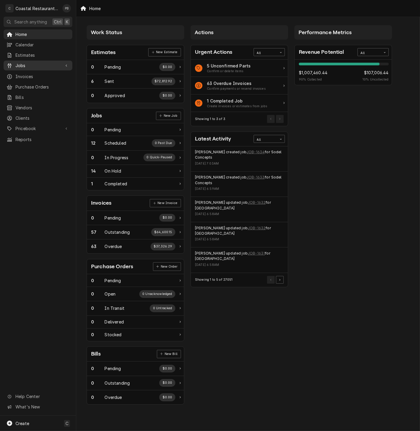
click at [29, 66] on span "Jobs" at bounding box center [37, 65] width 45 height 6
click at [32, 77] on link "Jobs" at bounding box center [38, 76] width 69 height 10
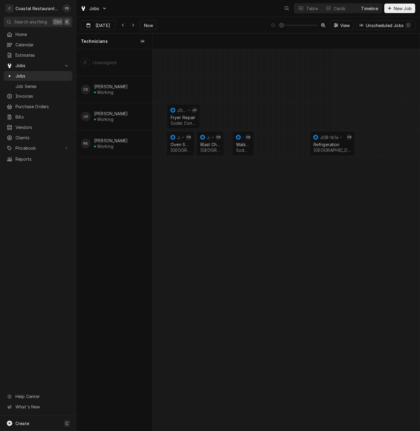
scroll to position [0, 5286]
click at [148, 25] on span "Now" at bounding box center [148, 25] width 11 height 6
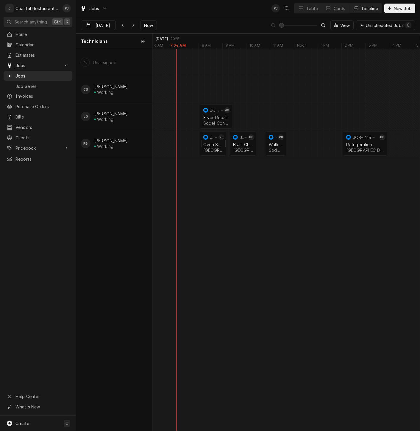
click at [213, 145] on div "Oven Service" at bounding box center [213, 144] width 20 height 5
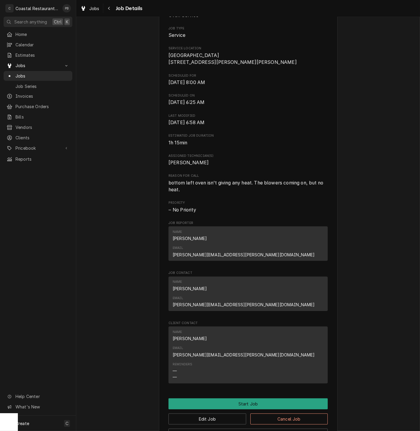
scroll to position [165, 0]
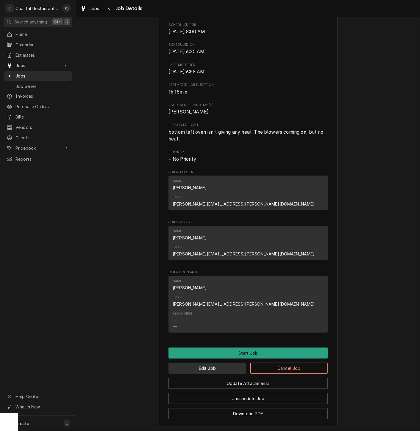
click at [221, 363] on button "Edit Job" at bounding box center [207, 368] width 78 height 11
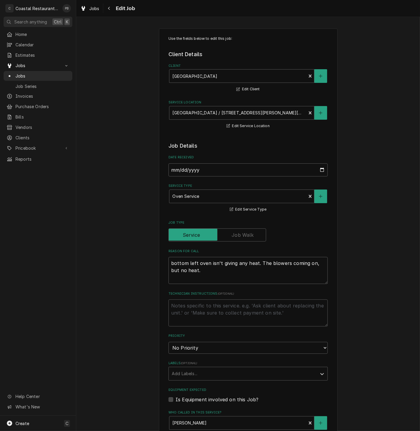
type textarea "x"
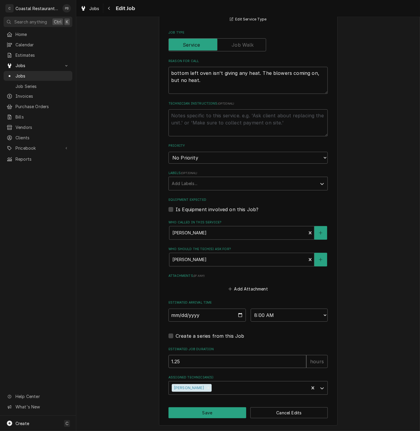
drag, startPoint x: 184, startPoint y: 361, endPoint x: 163, endPoint y: 365, distance: 20.9
click at [163, 365] on div "Use the fields below to edit this job: Client Details Client [GEOGRAPHIC_DATA] …" at bounding box center [248, 132] width 178 height 588
click at [34, 33] on span "Home" at bounding box center [42, 34] width 54 height 6
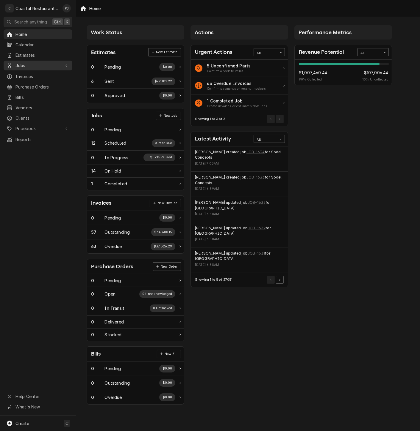
click at [45, 64] on span "Jobs" at bounding box center [37, 65] width 45 height 6
click at [37, 78] on link "Jobs" at bounding box center [38, 76] width 69 height 10
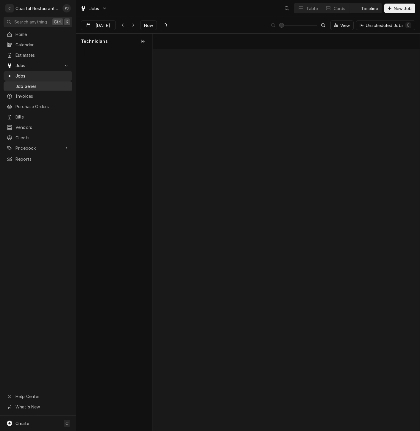
scroll to position [0, 5289]
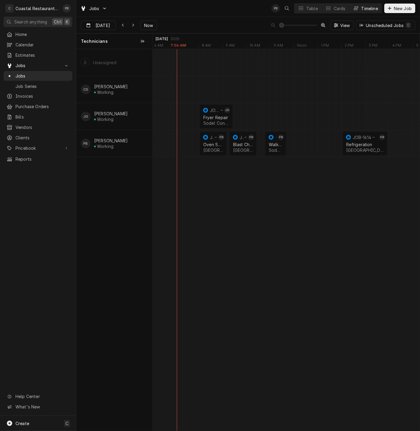
click at [229, 21] on div "Sep 9 Sep 9 Now View Unscheduled Jobs 0" at bounding box center [247, 25] width 343 height 17
click at [234, 20] on div "Sep 9 Sep 9 Now View Unscheduled Jobs 0" at bounding box center [247, 25] width 343 height 17
click at [33, 63] on span "Jobs" at bounding box center [37, 65] width 45 height 6
click at [31, 63] on span "Jobs" at bounding box center [37, 65] width 45 height 6
click at [26, 73] on span "Jobs" at bounding box center [42, 76] width 54 height 6
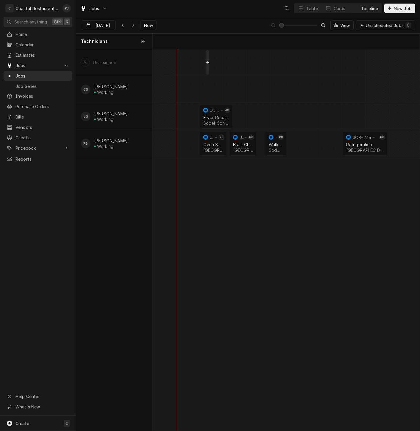
scroll to position [0, 5289]
click at [303, 7] on button "Table" at bounding box center [307, 9] width 27 height 10
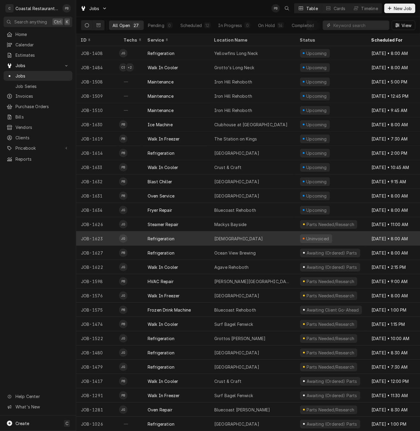
click at [243, 237] on div "[DEMOGRAPHIC_DATA]" at bounding box center [252, 239] width 86 height 14
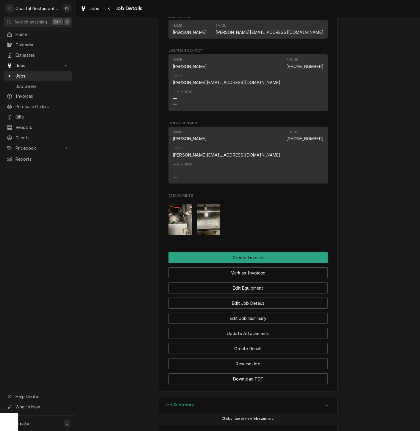
scroll to position [423, 0]
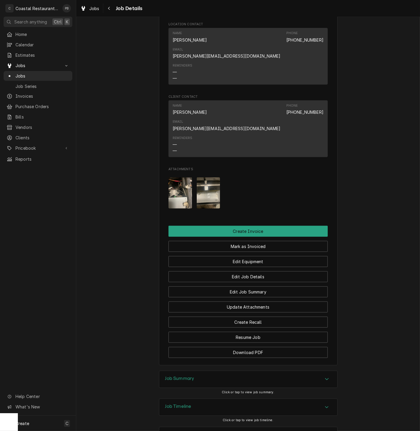
click at [322, 376] on div "Accordion Header" at bounding box center [326, 379] width 9 height 7
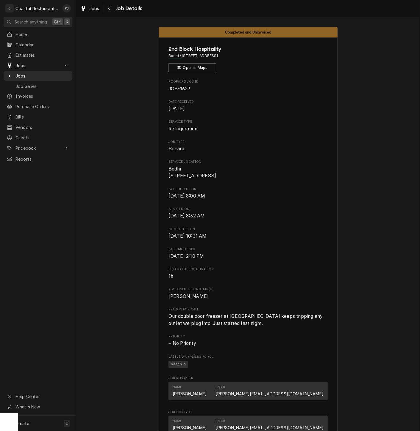
scroll to position [0, 0]
click at [32, 73] on span "Jobs" at bounding box center [42, 76] width 54 height 6
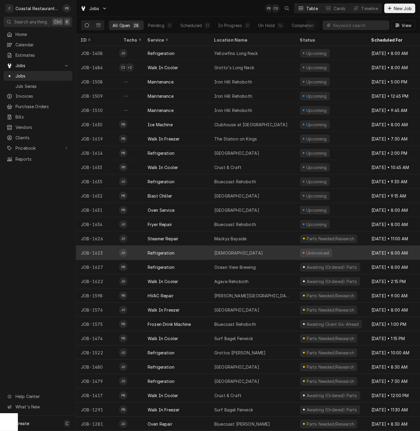
click at [165, 251] on div "Refrigeration" at bounding box center [160, 253] width 27 height 6
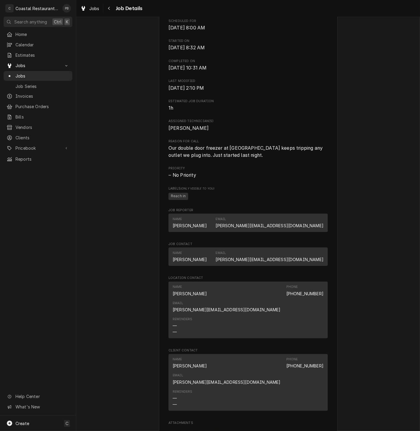
scroll to position [297, 0]
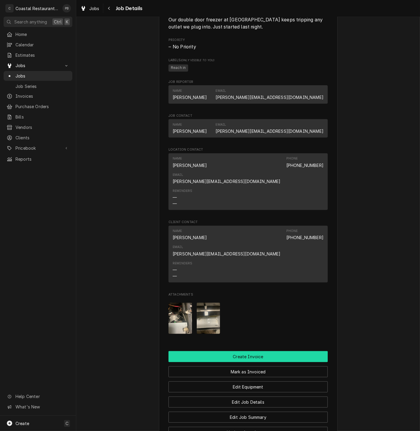
click at [253, 351] on button "Create Invoice" at bounding box center [247, 356] width 159 height 11
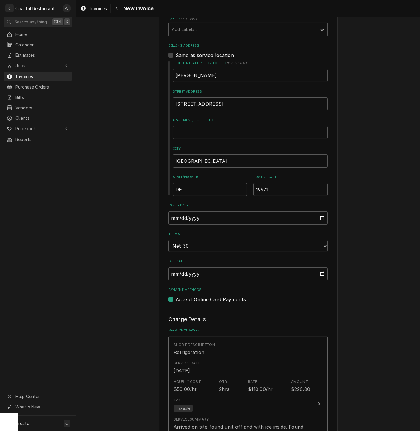
scroll to position [599, 0]
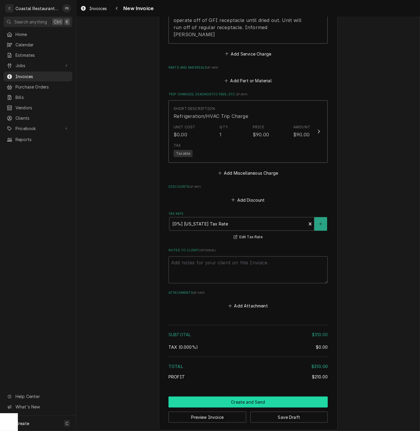
click at [248, 399] on button "Create and Send" at bounding box center [247, 402] width 159 height 11
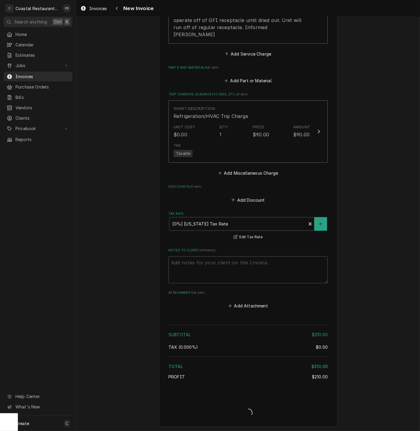
scroll to position [596, 0]
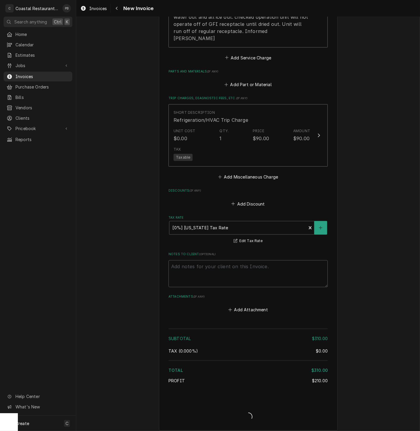
type textarea "x"
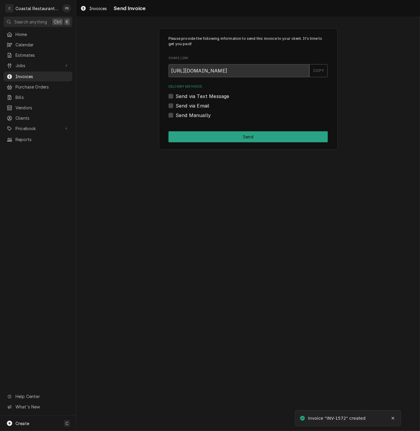
click at [174, 105] on div "Send via Email" at bounding box center [247, 105] width 159 height 7
click at [175, 105] on label "Send via Email" at bounding box center [192, 105] width 34 height 7
click at [175, 105] on input "Send via Email" at bounding box center [254, 108] width 159 height 13
checkbox input "true"
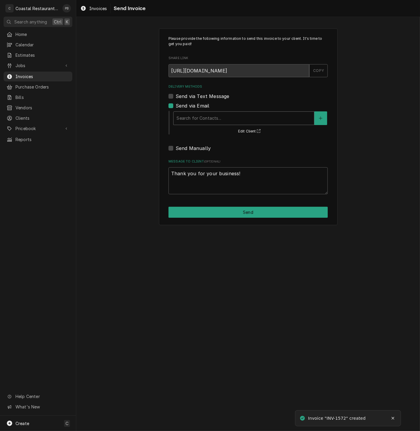
click at [222, 114] on div "Delivery Methods" at bounding box center [243, 118] width 134 height 11
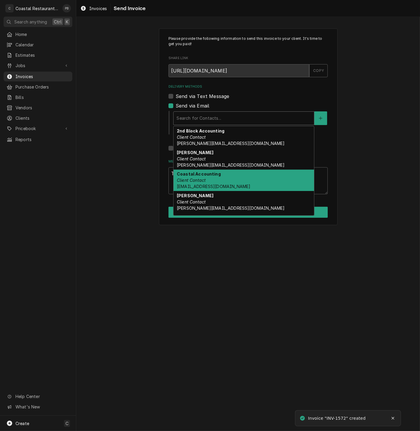
click at [213, 182] on div "Coastal Accounting Client Contact [EMAIL_ADDRESS][DOMAIN_NAME]" at bounding box center [243, 181] width 140 height 22
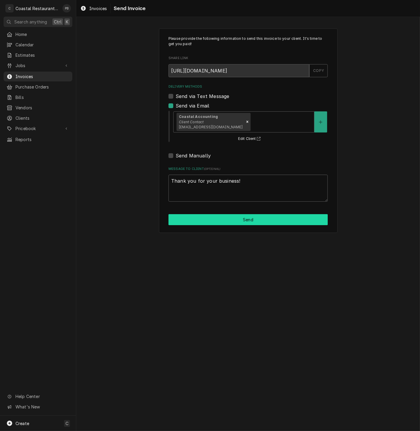
click at [244, 219] on button "Send" at bounding box center [247, 219] width 159 height 11
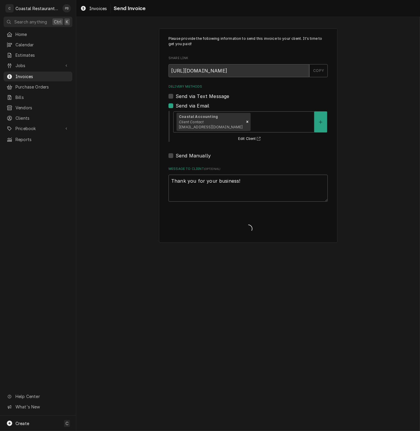
type textarea "x"
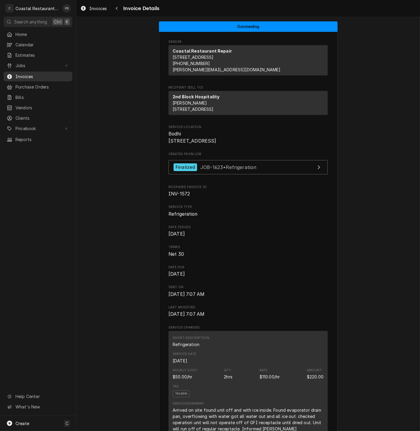
click at [23, 74] on span "Invoices" at bounding box center [42, 76] width 54 height 6
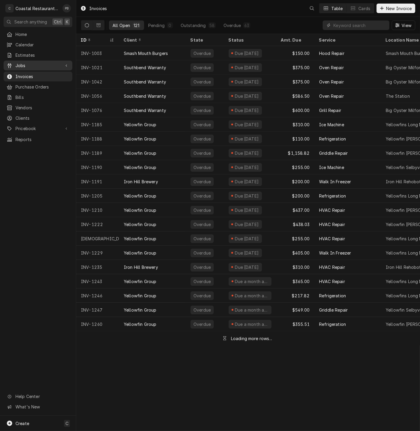
click at [28, 62] on span "Jobs" at bounding box center [37, 65] width 45 height 6
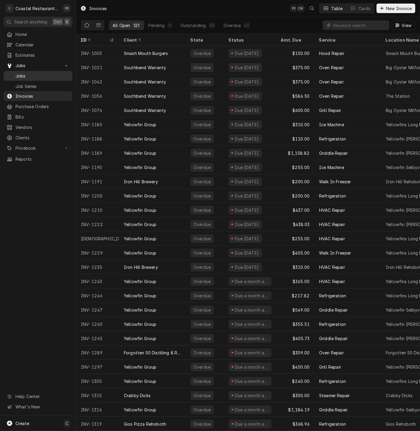
click at [25, 76] on span "Jobs" at bounding box center [42, 76] width 54 height 6
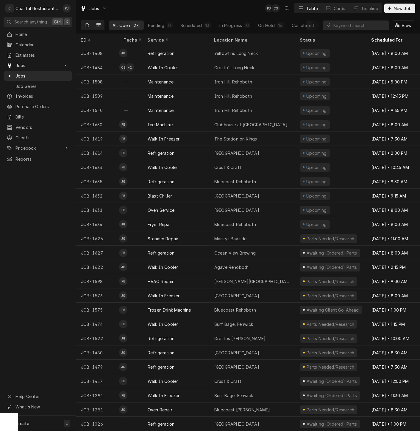
click at [100, 26] on icon "Dynamic Content Wrapper" at bounding box center [98, 25] width 4 height 4
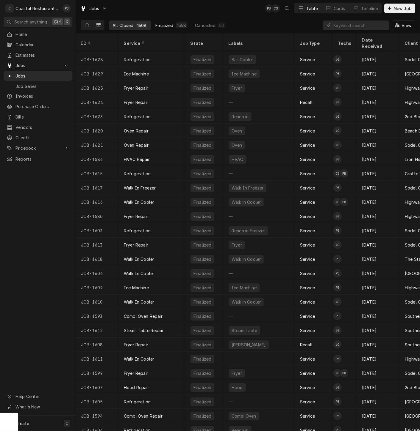
click at [171, 24] on div "Finalized" at bounding box center [164, 25] width 18 height 6
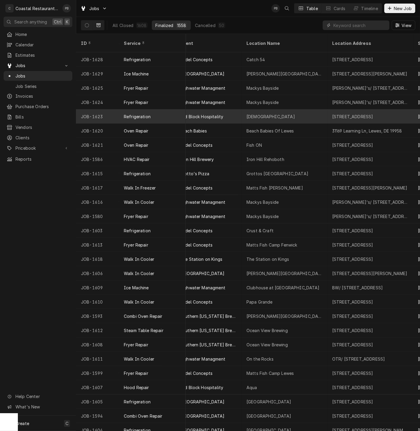
click at [216, 114] on div "2nd Block Hospitality" at bounding box center [201, 117] width 43 height 6
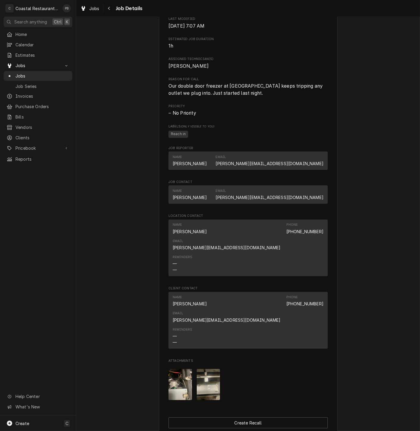
scroll to position [315, 0]
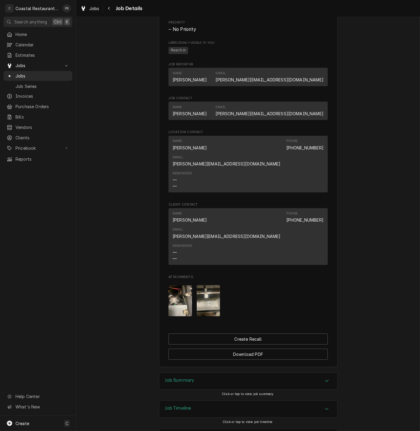
click at [188, 285] on img "Attachments" at bounding box center [179, 300] width 23 height 31
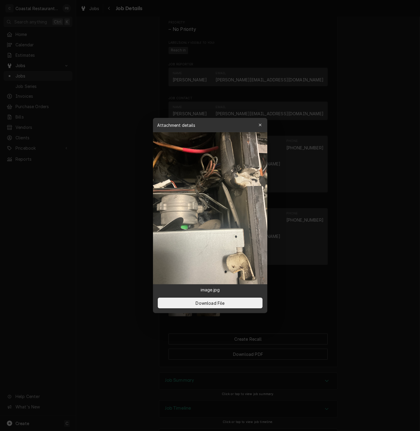
click at [258, 123] on icon "button" at bounding box center [259, 125] width 3 height 4
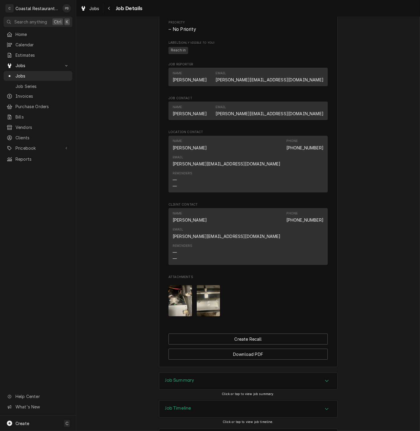
click at [208, 285] on img "Attachments" at bounding box center [208, 300] width 23 height 31
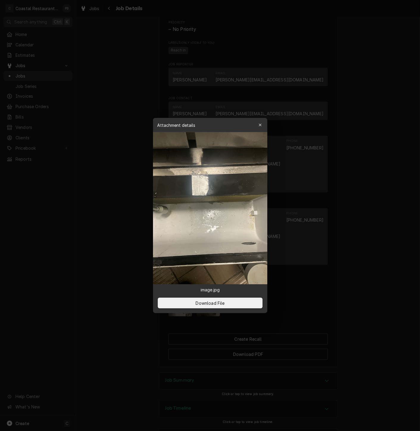
click at [259, 124] on icon "button" at bounding box center [259, 125] width 3 height 4
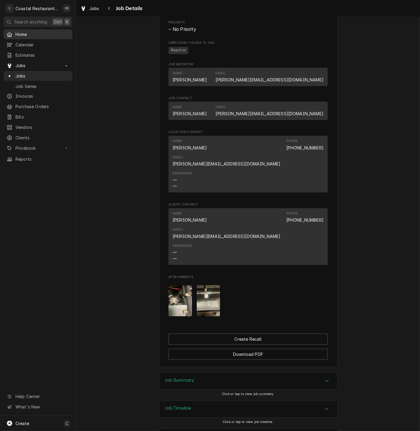
click at [33, 35] on span "Home" at bounding box center [42, 34] width 54 height 6
click at [27, 73] on span "Jobs" at bounding box center [42, 76] width 54 height 6
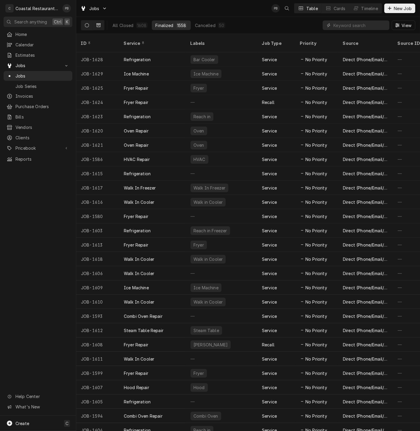
click at [84, 23] on button "Dynamic Content Wrapper" at bounding box center [86, 26] width 11 height 10
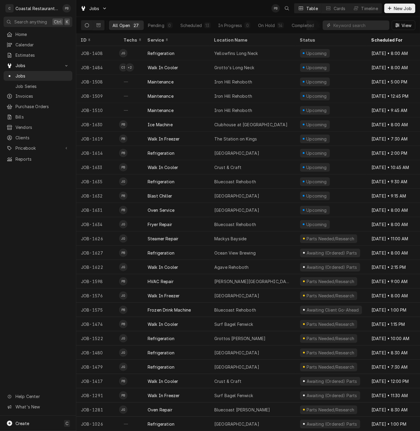
click at [128, 8] on div "Jobs PB Table Cards Timeline New Job" at bounding box center [247, 8] width 343 height 17
click at [362, 9] on div "Timeline" at bounding box center [369, 8] width 17 height 6
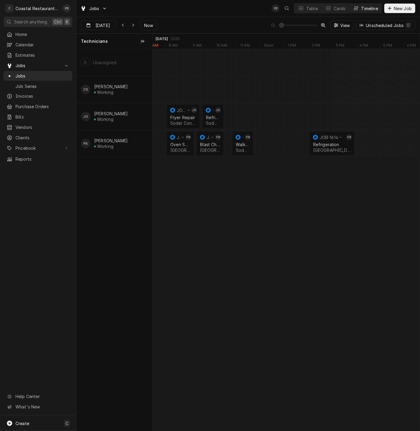
scroll to position [0, 5325]
click at [207, 10] on div "Jobs PB Table Cards Timeline New Job" at bounding box center [247, 8] width 343 height 17
